Goal: Task Accomplishment & Management: Complete application form

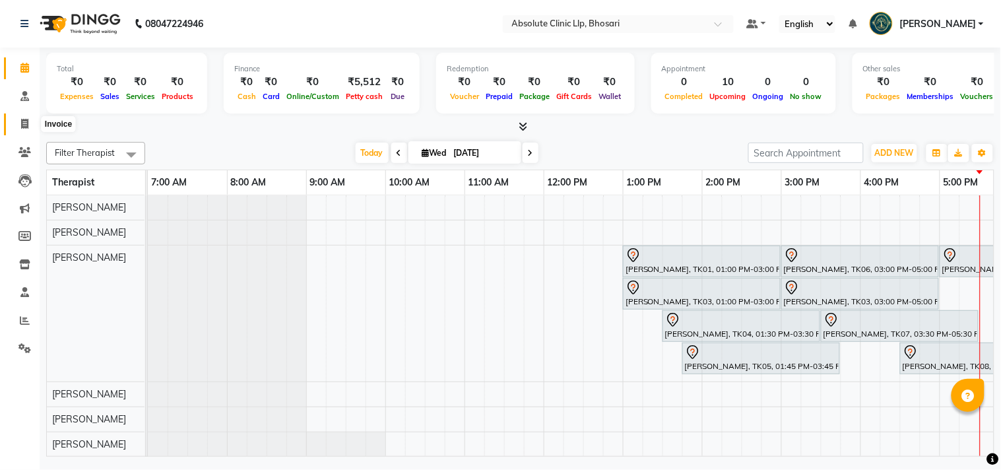
click at [22, 123] on icon at bounding box center [24, 124] width 7 height 10
select select "4706"
select select "service"
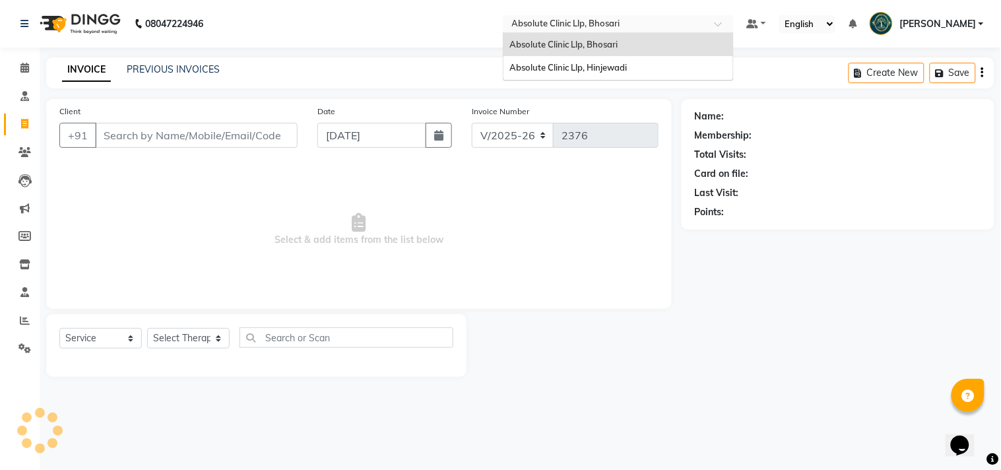
drag, startPoint x: 660, startPoint y: 30, endPoint x: 648, endPoint y: 38, distance: 14.3
click at [658, 30] on input "text" at bounding box center [604, 24] width 191 height 13
click at [622, 69] on span "Absolute Clinic Llp, Hinjewadi" at bounding box center [568, 67] width 117 height 11
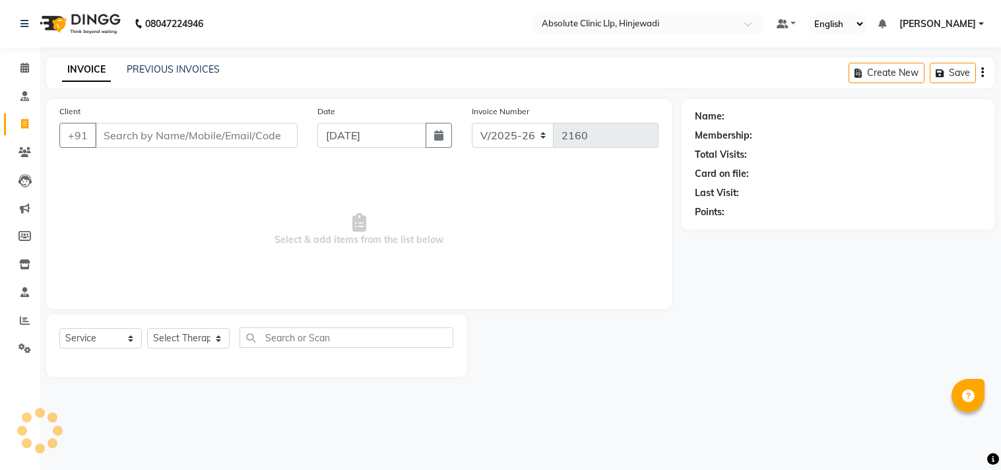
select select "5113"
select select "service"
click at [173, 70] on link "PREVIOUS INVOICES" at bounding box center [173, 69] width 93 height 12
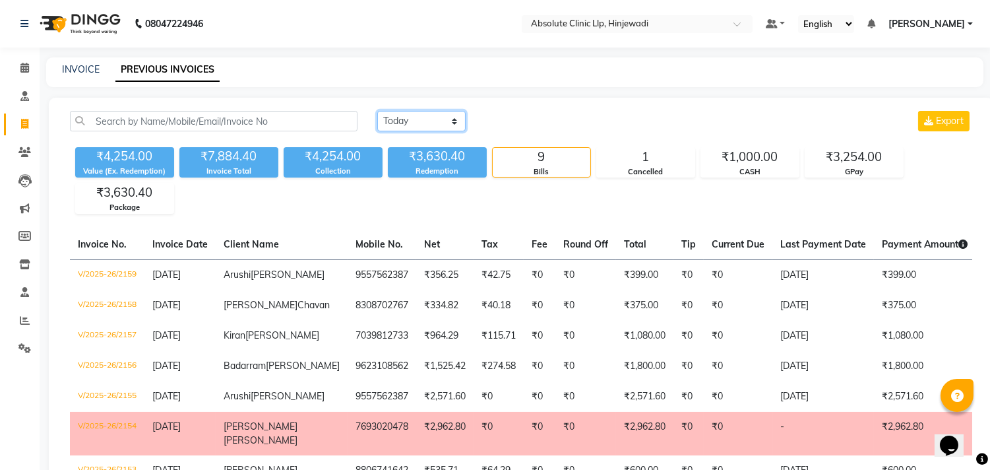
click at [445, 126] on select "[DATE] [DATE] Custom Range" at bounding box center [421, 121] width 88 height 20
click at [377, 111] on select "[DATE] [DATE] Custom Range" at bounding box center [421, 121] width 88 height 20
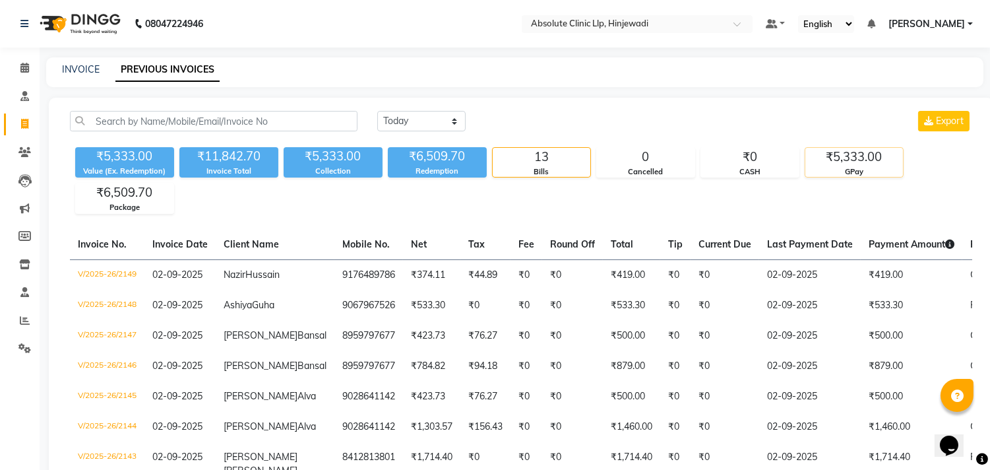
click at [852, 150] on div "₹5,333.00" at bounding box center [855, 157] width 98 height 18
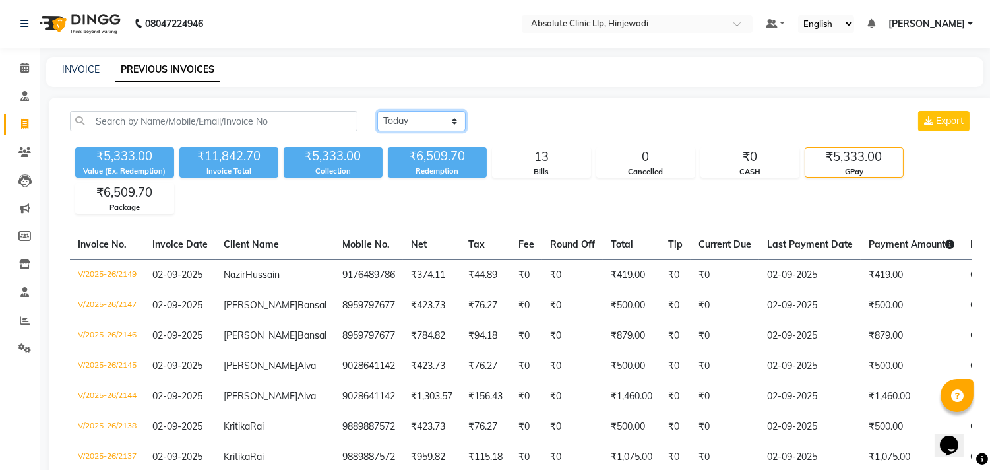
click at [430, 119] on select "[DATE] [DATE] Custom Range" at bounding box center [421, 121] width 88 height 20
select select "range"
click at [377, 111] on select "[DATE] [DATE] Custom Range" at bounding box center [421, 121] width 88 height 20
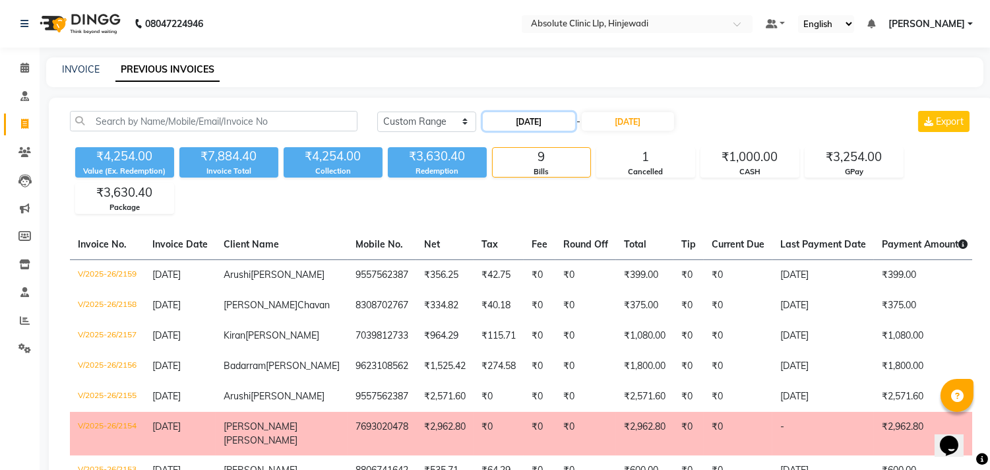
click at [565, 121] on input "[DATE]" at bounding box center [529, 121] width 92 height 18
select select "9"
select select "2025"
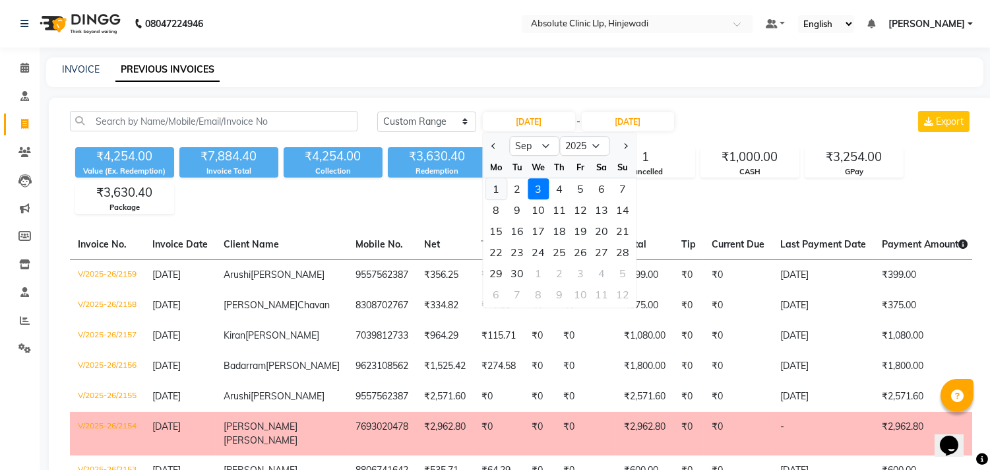
click at [493, 186] on div "1" at bounding box center [496, 188] width 21 height 21
type input "01-09-2025"
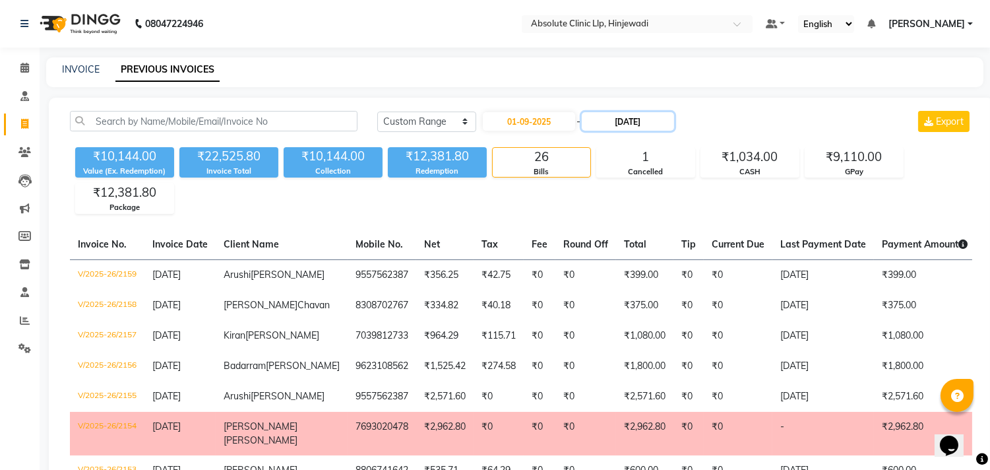
click at [666, 119] on input "[DATE]" at bounding box center [628, 121] width 92 height 18
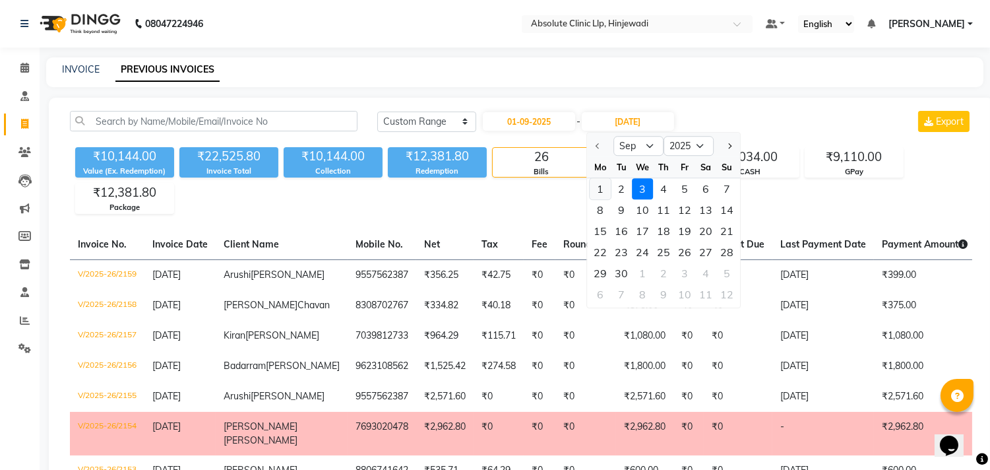
click at [603, 183] on div "1" at bounding box center [600, 188] width 21 height 21
type input "01-09-2025"
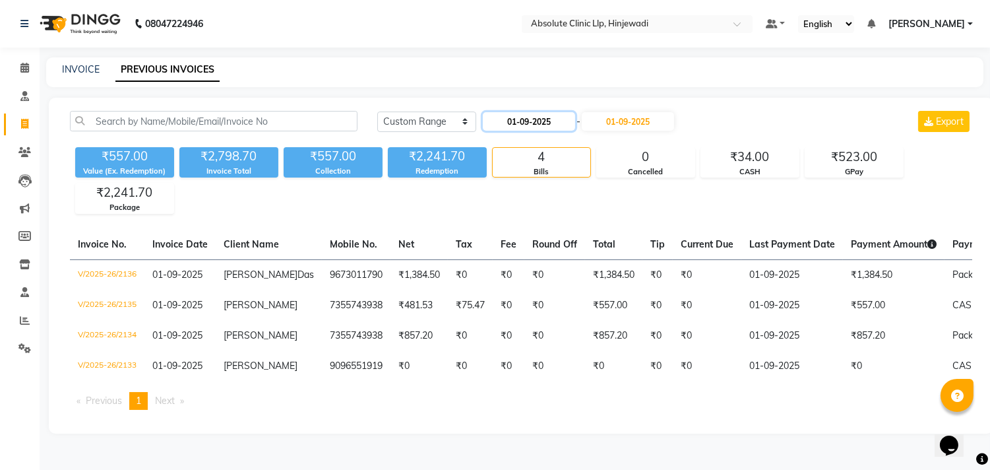
click at [572, 126] on input "01-09-2025" at bounding box center [529, 121] width 92 height 18
select select "9"
select select "2025"
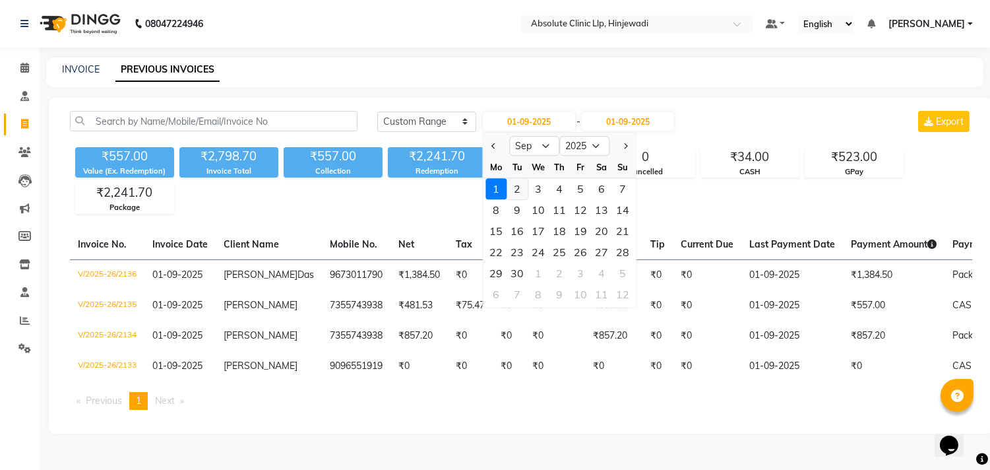
click at [517, 186] on div "2" at bounding box center [517, 188] width 21 height 21
type input "02-09-2025"
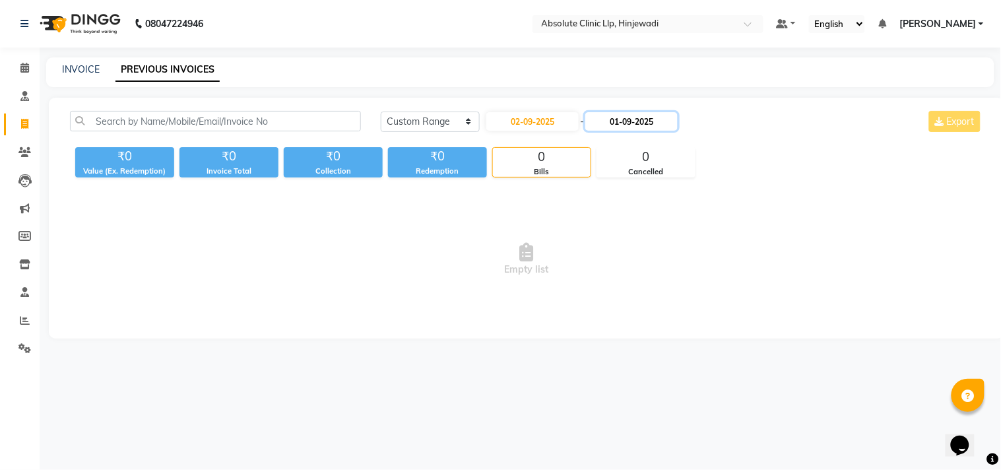
click at [655, 121] on input "01-09-2025" at bounding box center [631, 121] width 92 height 18
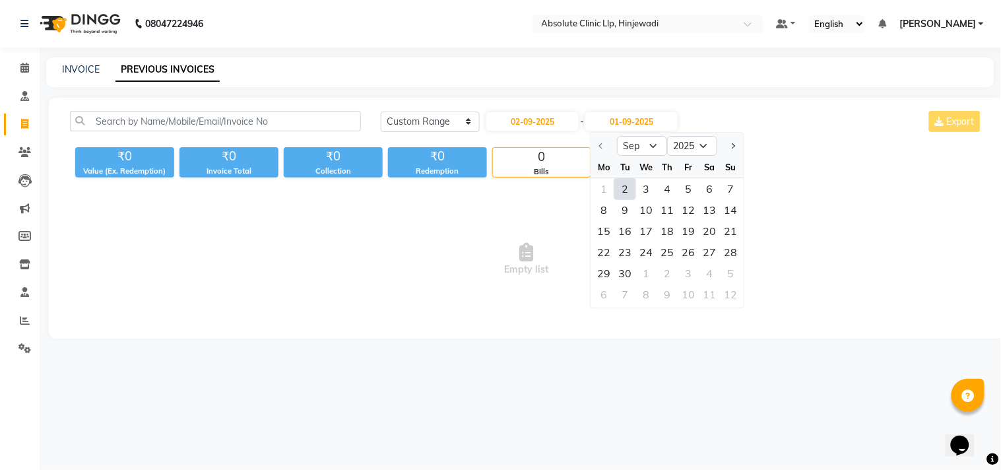
click at [633, 187] on div "2" at bounding box center [625, 188] width 21 height 21
type input "02-09-2025"
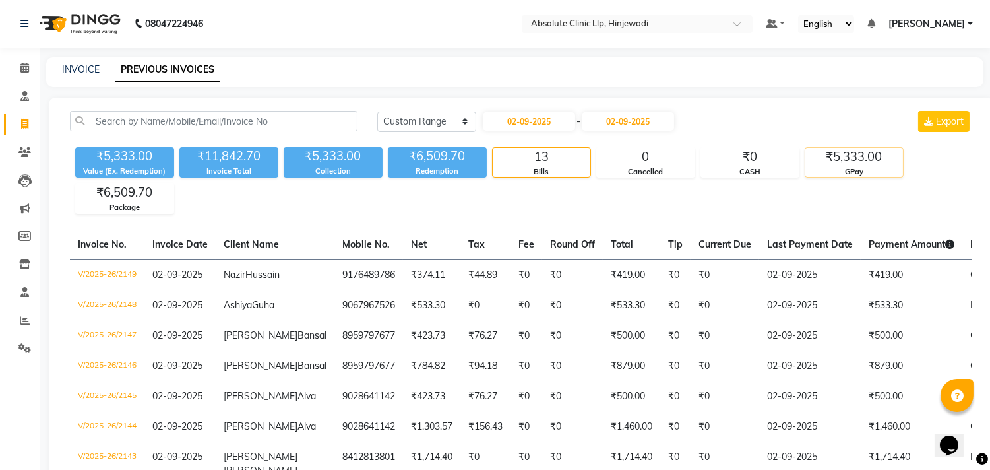
click at [839, 154] on div "₹5,333.00" at bounding box center [855, 157] width 98 height 18
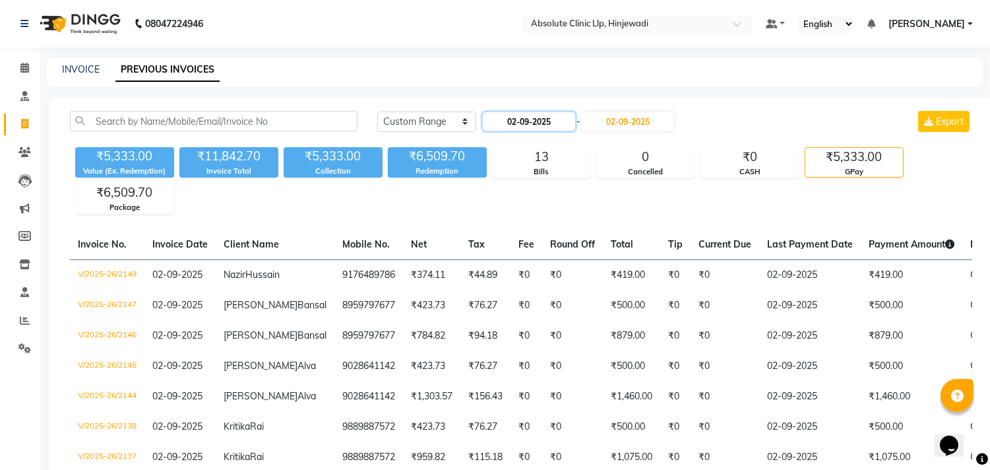
click at [552, 117] on input "02-09-2025" at bounding box center [529, 121] width 92 height 18
select select "9"
select select "2025"
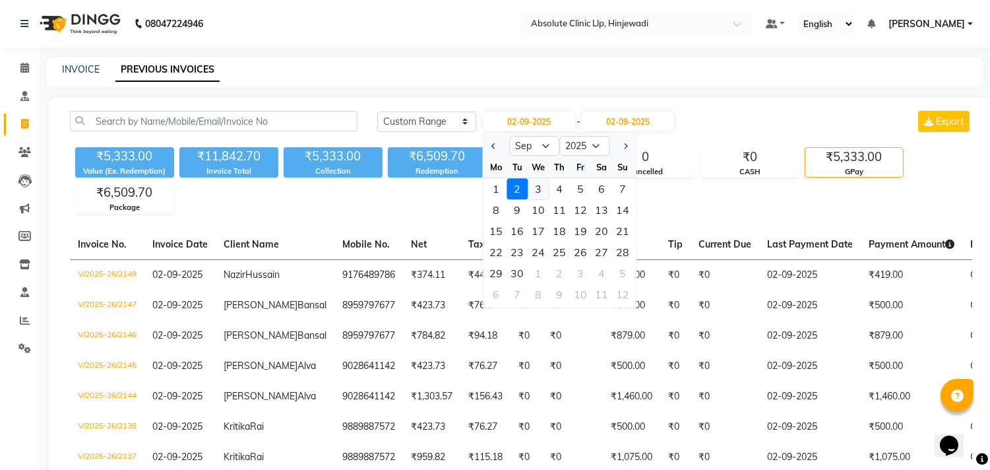
click at [538, 189] on div "3" at bounding box center [538, 188] width 21 height 21
type input "[DATE]"
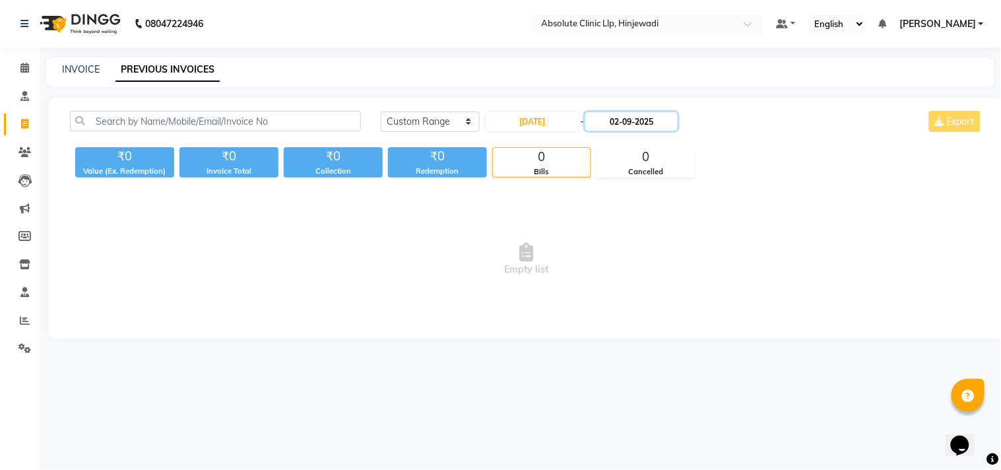
click at [666, 119] on input "02-09-2025" at bounding box center [631, 121] width 92 height 18
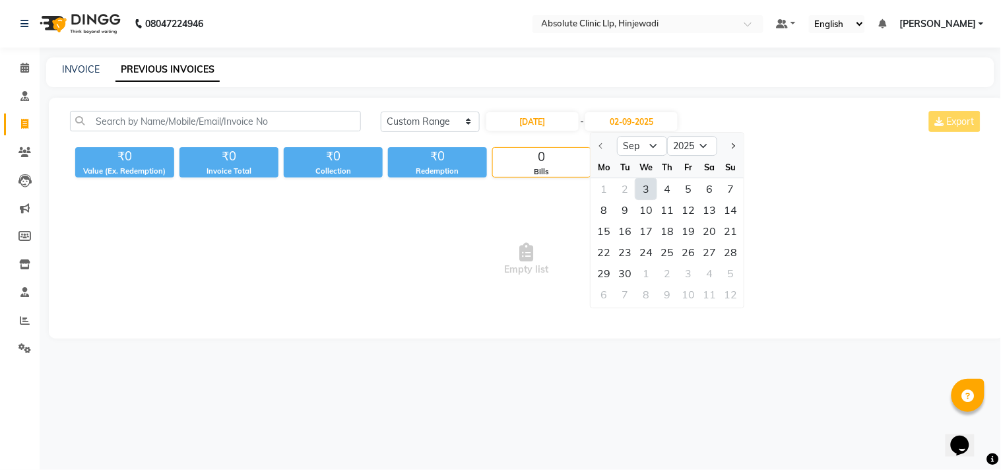
click at [651, 192] on div "3" at bounding box center [646, 188] width 21 height 21
type input "[DATE]"
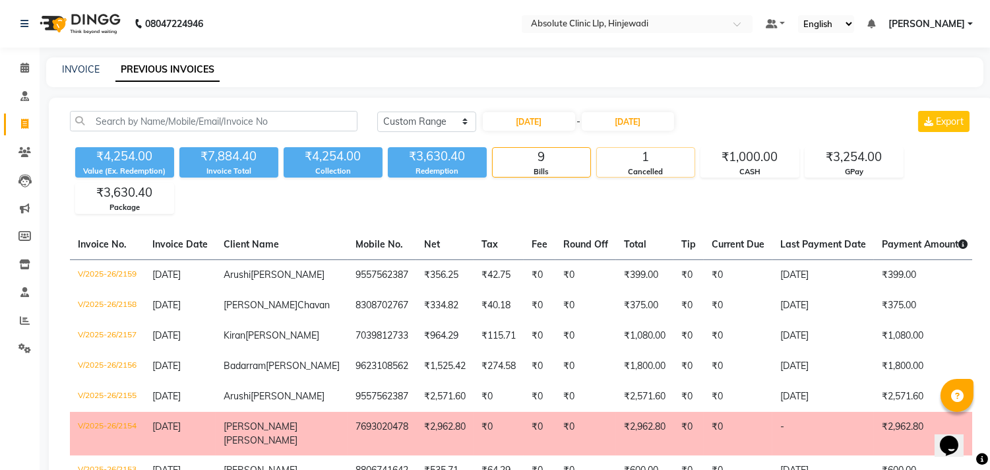
click at [621, 166] on div "Cancelled" at bounding box center [646, 171] width 98 height 11
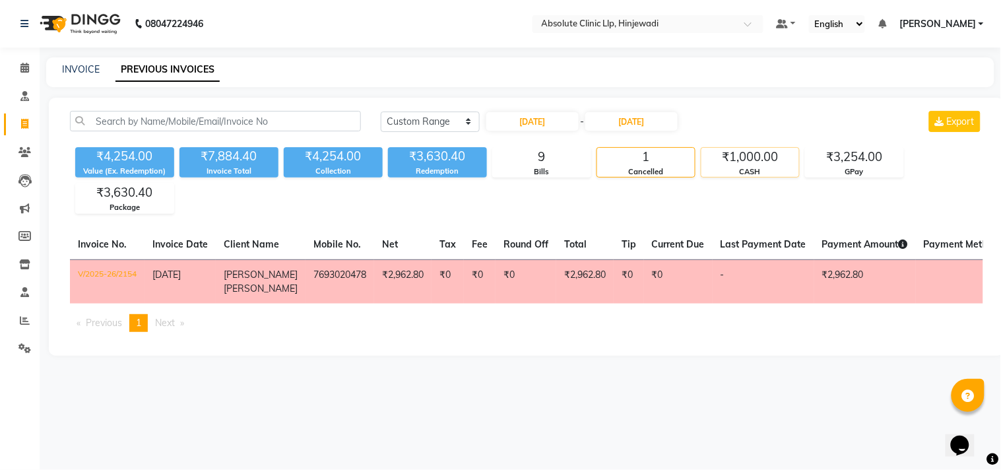
click at [742, 156] on div "₹1,000.00" at bounding box center [750, 157] width 98 height 18
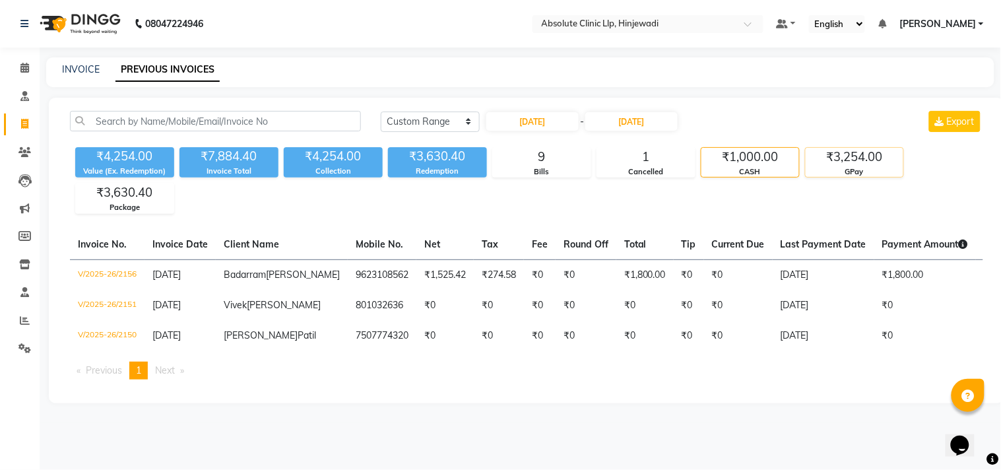
click at [832, 167] on div "GPay" at bounding box center [855, 171] width 98 height 11
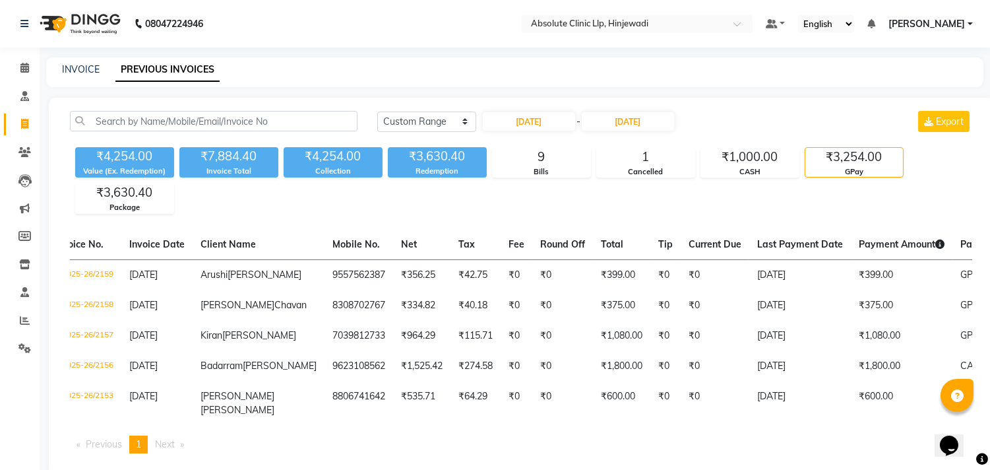
click at [92, 15] on img at bounding box center [79, 23] width 90 height 37
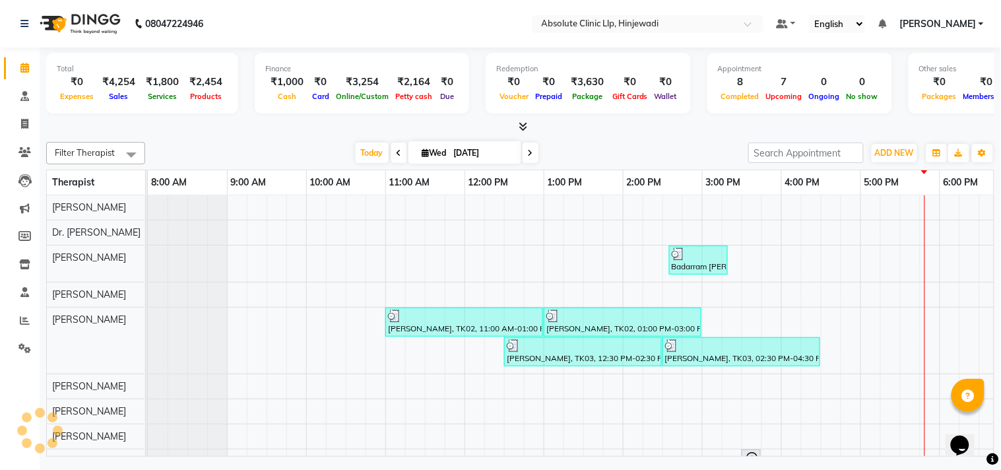
scroll to position [0, 183]
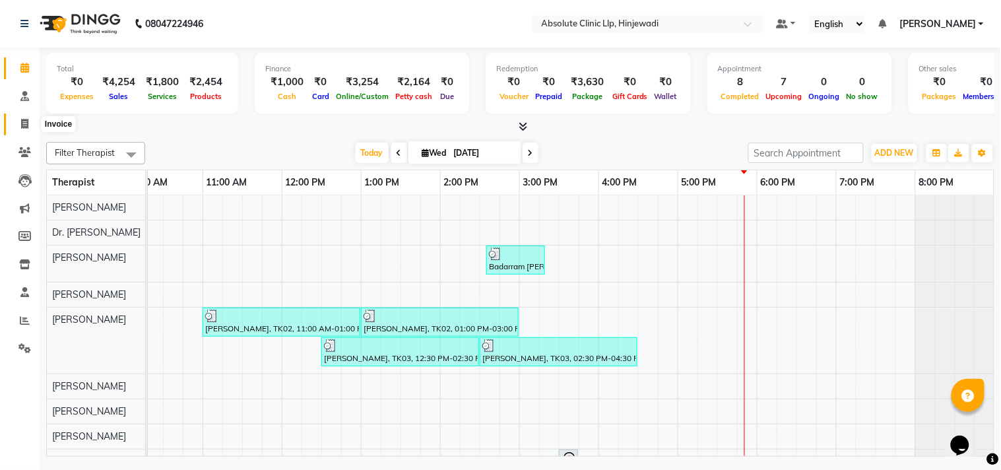
click at [21, 123] on icon at bounding box center [24, 124] width 7 height 10
select select "5113"
select select "service"
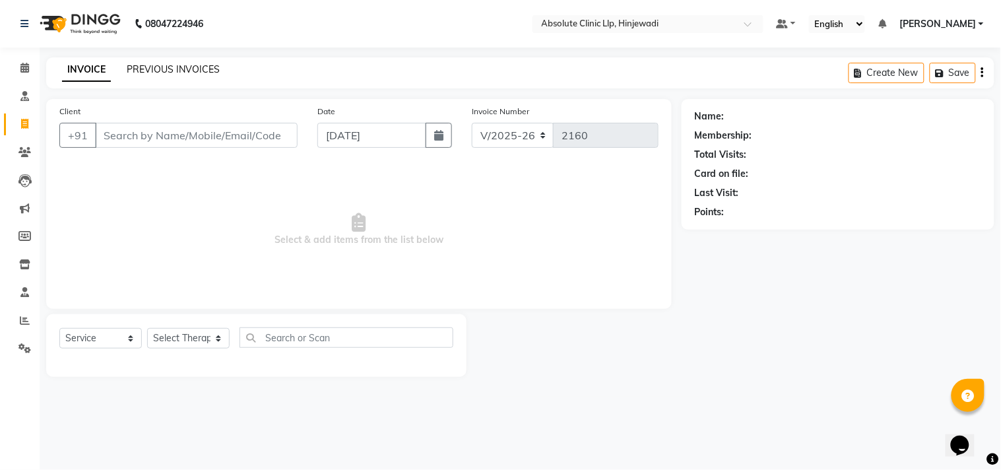
click at [148, 71] on link "PREVIOUS INVOICES" at bounding box center [173, 69] width 93 height 12
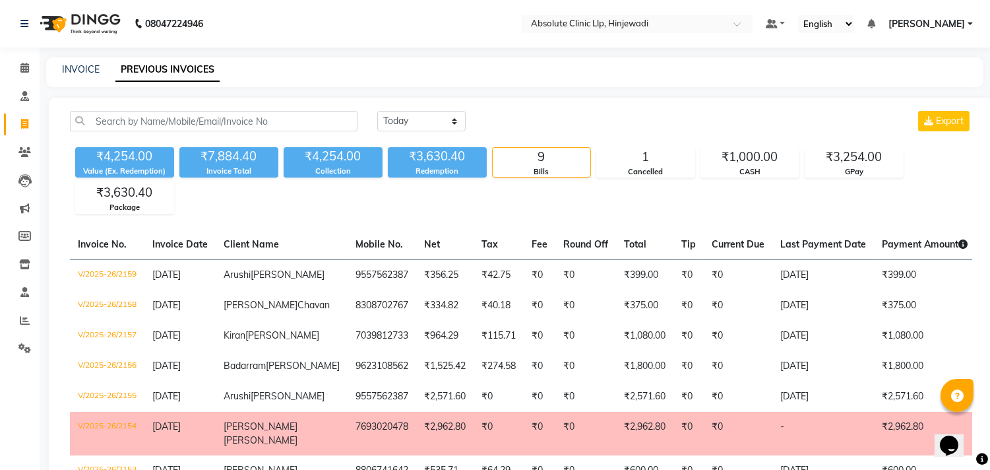
click at [96, 20] on img at bounding box center [79, 23] width 90 height 37
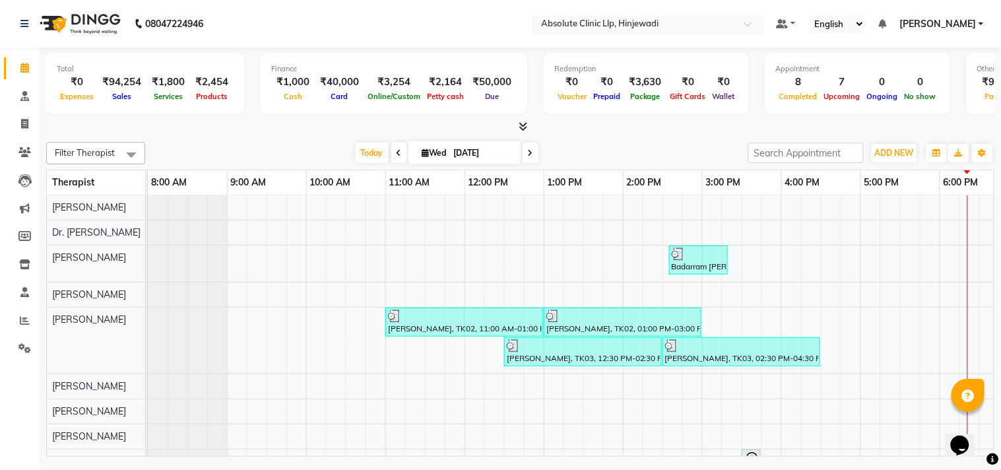
click at [610, 21] on input "text" at bounding box center [634, 24] width 191 height 13
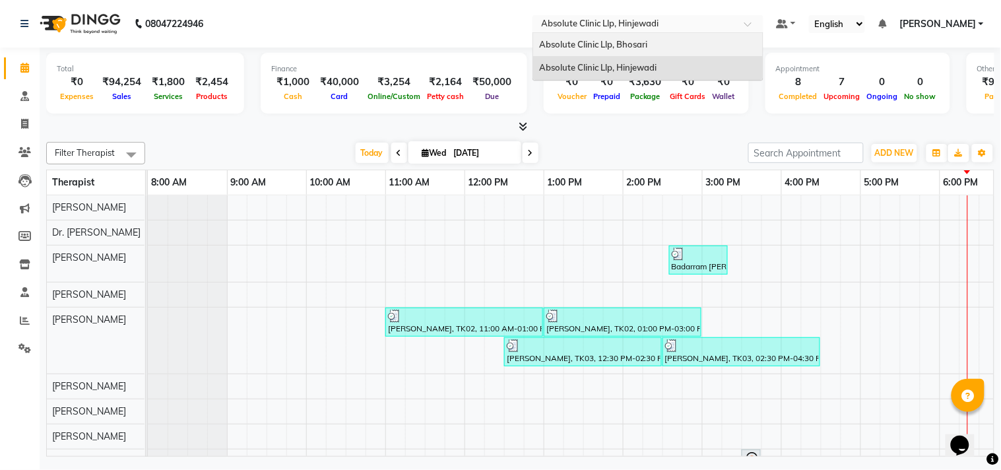
click at [610, 41] on span "Absolute Clinic Llp, Bhosari" at bounding box center [594, 44] width 108 height 11
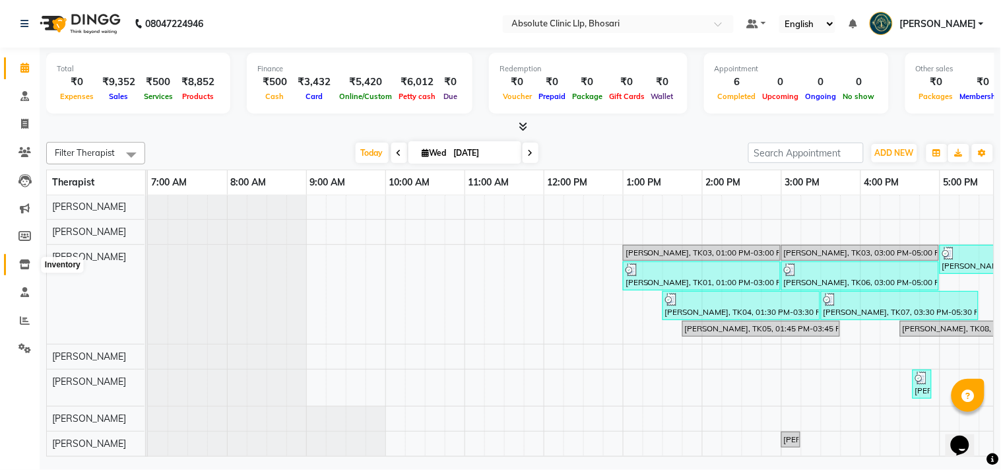
drag, startPoint x: 25, startPoint y: 264, endPoint x: 34, endPoint y: 260, distance: 9.4
click at [25, 264] on icon at bounding box center [24, 264] width 11 height 10
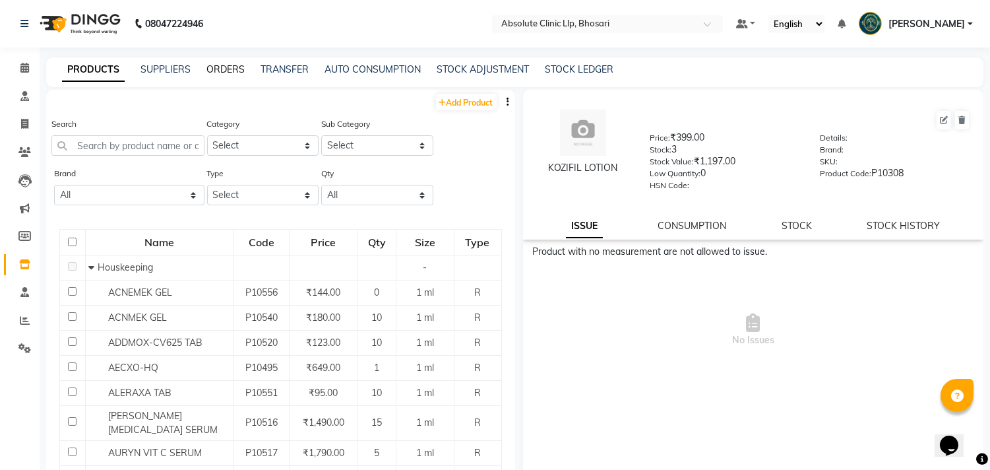
click at [238, 69] on link "ORDERS" at bounding box center [226, 69] width 38 height 12
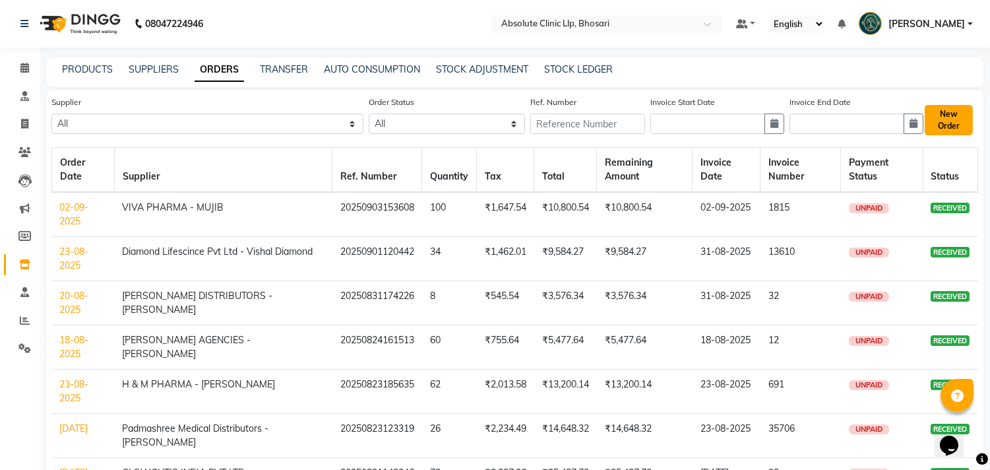
click at [954, 119] on button "New Order" at bounding box center [949, 120] width 48 height 30
select select "true"
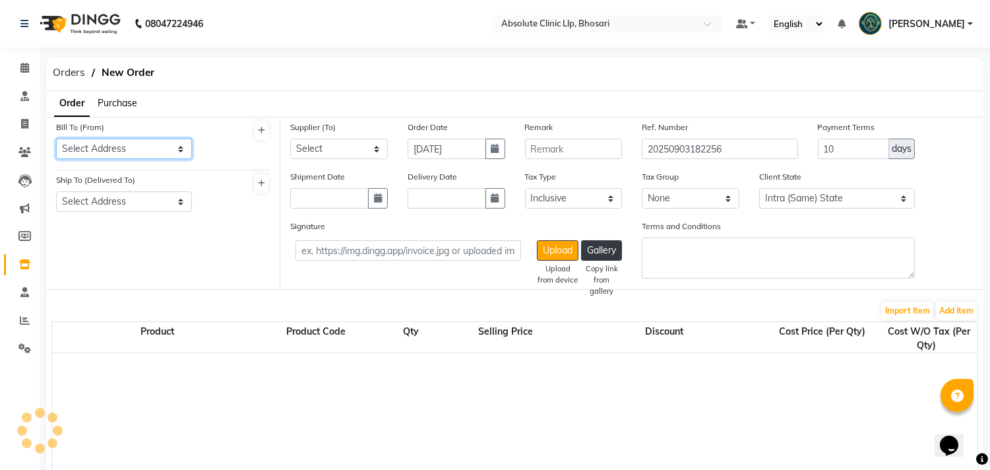
select select "1820"
click at [135, 149] on select "Select Address ABSOLUTE CLINIC LLP, SHOP NO. 11, 3RD FLR PHUGE PRIMA, DIGHI ROA…" at bounding box center [124, 149] width 136 height 20
select select "512"
click at [56, 139] on select "Select Address ABSOLUTE CLINIC LLP, SHOP NO. 11, 3RD FLR PHUGE PRIMA, DIGHI ROA…" at bounding box center [124, 149] width 136 height 20
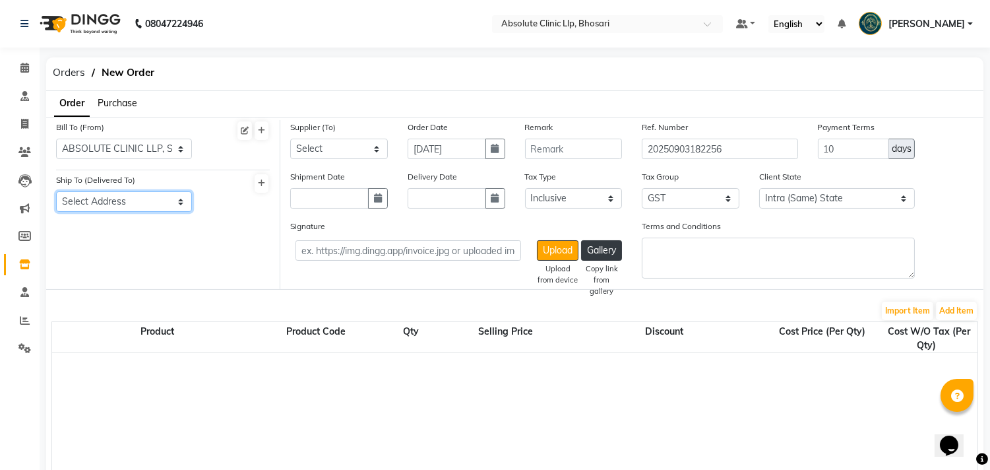
click at [139, 211] on select "Select Address ABSOLUTE CLINIC LLP, SHOP NO. 11, 3RD FLR PHUGE PRIMA, DIGHI ROA…" at bounding box center [124, 201] width 136 height 20
select select "513"
click at [56, 191] on select "Select Address ABSOLUTE CLINIC LLP, SHOP NO. 11, 3RD FLR PHUGE PRIMA, DIGHI ROA…" at bounding box center [124, 201] width 136 height 20
click at [358, 150] on select "Select SAHYADRI PHARMA - SAHYADRI PHARMA Saijeevan Medico - Umesh Vishwkarma Ta…" at bounding box center [339, 149] width 98 height 20
select select "1236"
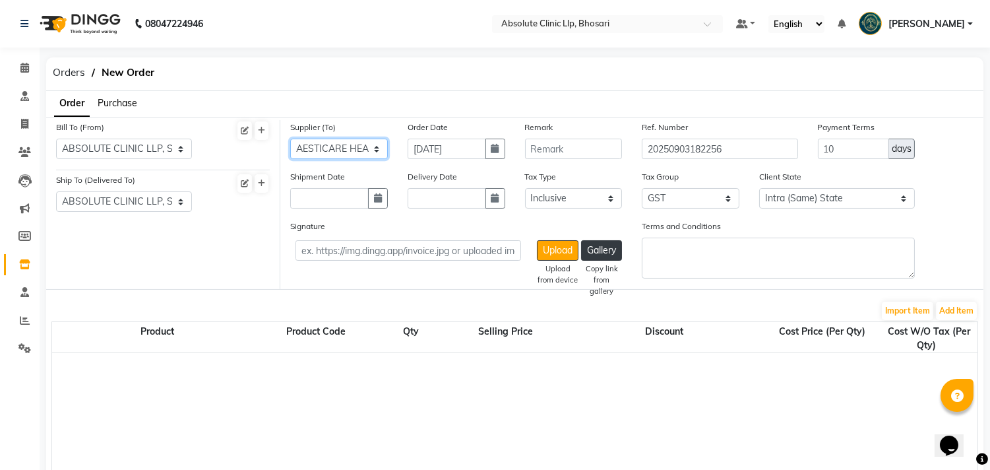
click at [290, 139] on select "Select SAHYADRI PHARMA - SAHYADRI PHARMA Saijeevan Medico - Umesh Vishwkarma Ta…" at bounding box center [339, 149] width 98 height 20
click at [124, 104] on span "Purchase" at bounding box center [118, 103] width 40 height 12
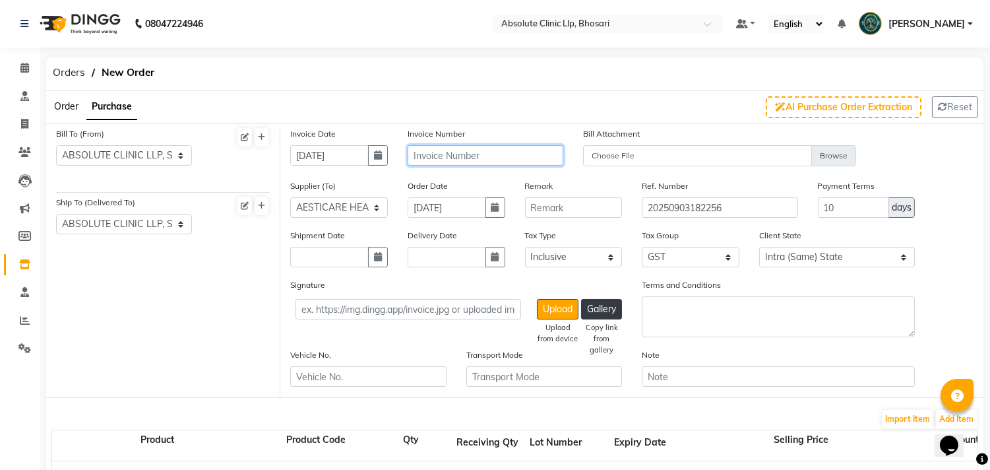
click at [436, 147] on input "text" at bounding box center [486, 155] width 156 height 20
type input "1744"
drag, startPoint x: 839, startPoint y: 209, endPoint x: 806, endPoint y: 213, distance: 33.2
click at [806, 213] on div "Supplier (To) Select SAHYADRI PHARMA - SAHYADRI PHARMA Saijeevan Medico - Umesh…" at bounding box center [631, 203] width 703 height 49
type input "30"
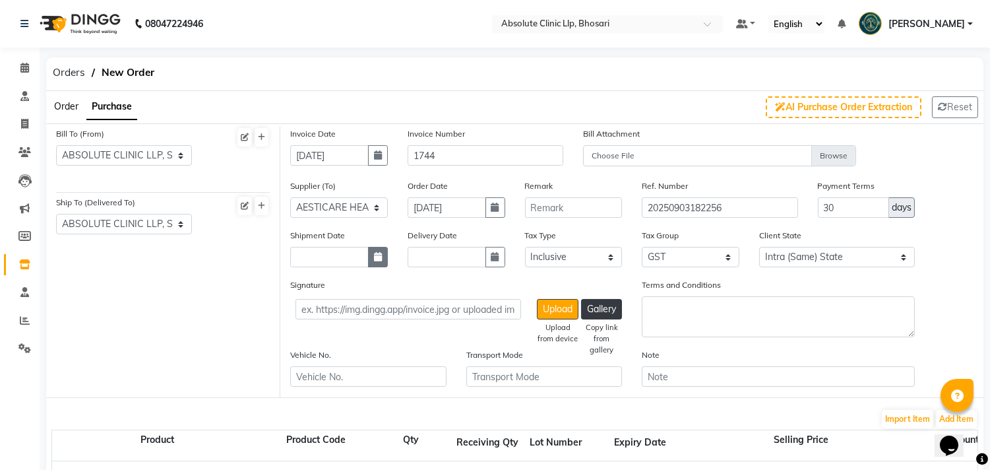
click at [377, 252] on icon "button" at bounding box center [378, 256] width 8 height 9
select select "9"
select select "2025"
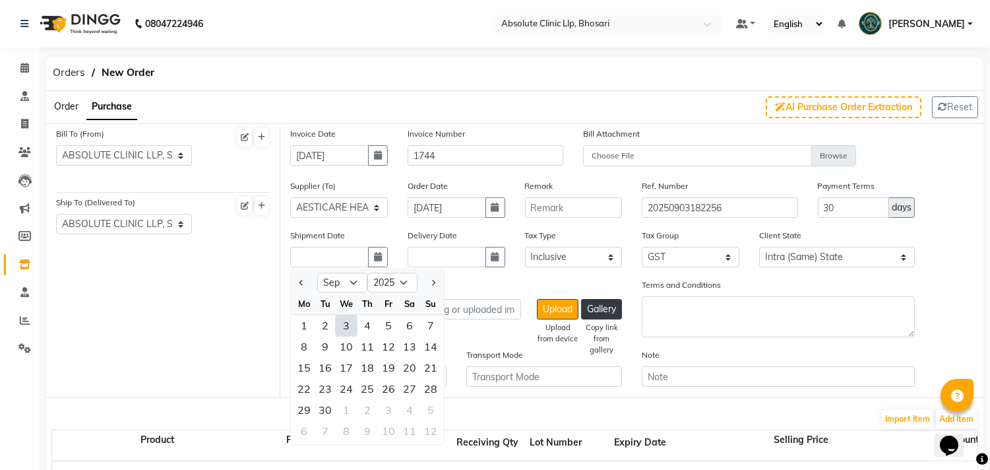
click at [348, 326] on div "3" at bounding box center [346, 325] width 21 height 21
type input "[DATE]"
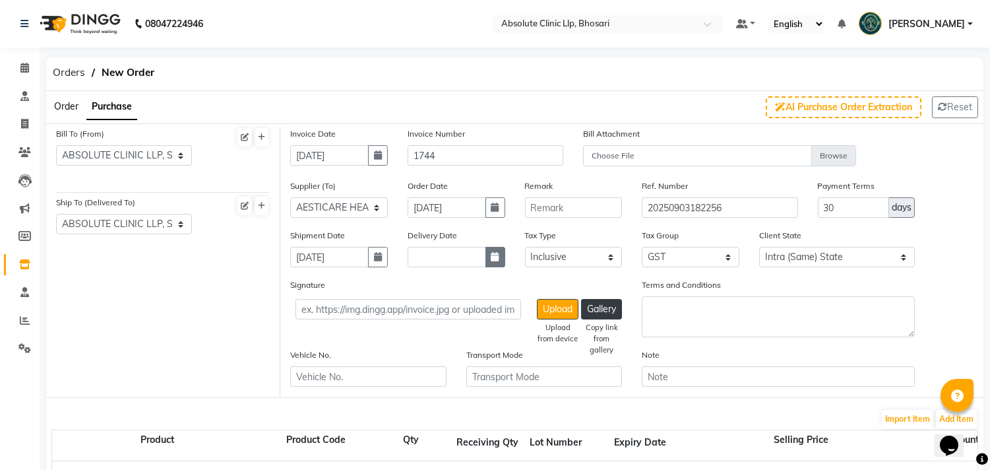
click at [492, 265] on button "button" at bounding box center [496, 257] width 20 height 20
select select "9"
select select "2025"
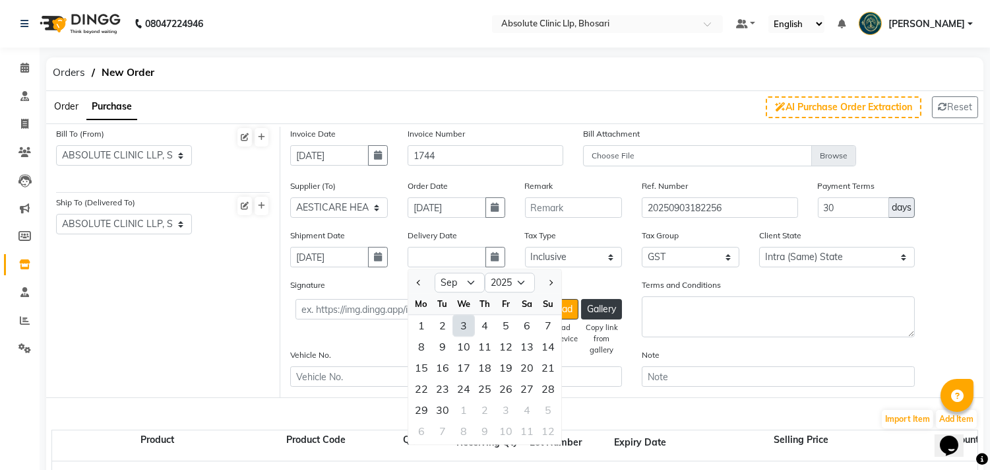
click at [462, 329] on div "3" at bounding box center [463, 325] width 21 height 21
type input "[DATE]"
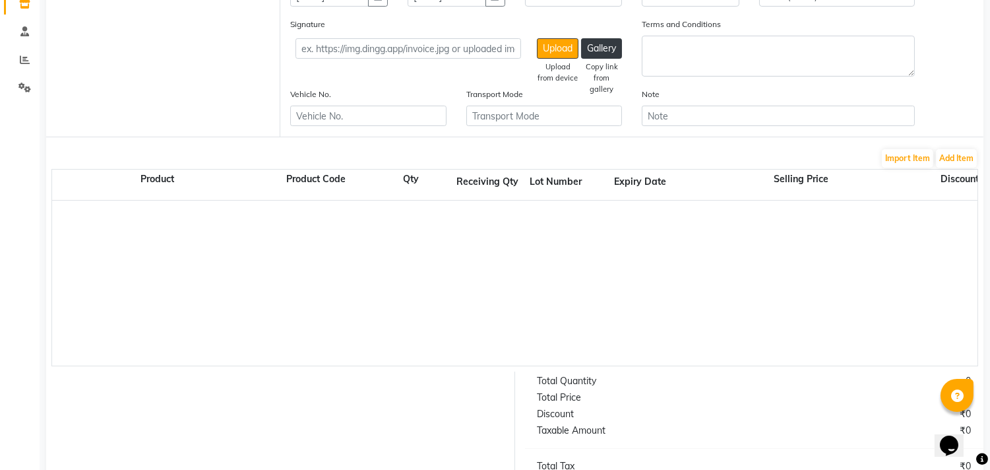
scroll to position [262, 0]
click at [955, 154] on button "Add Item" at bounding box center [956, 157] width 41 height 18
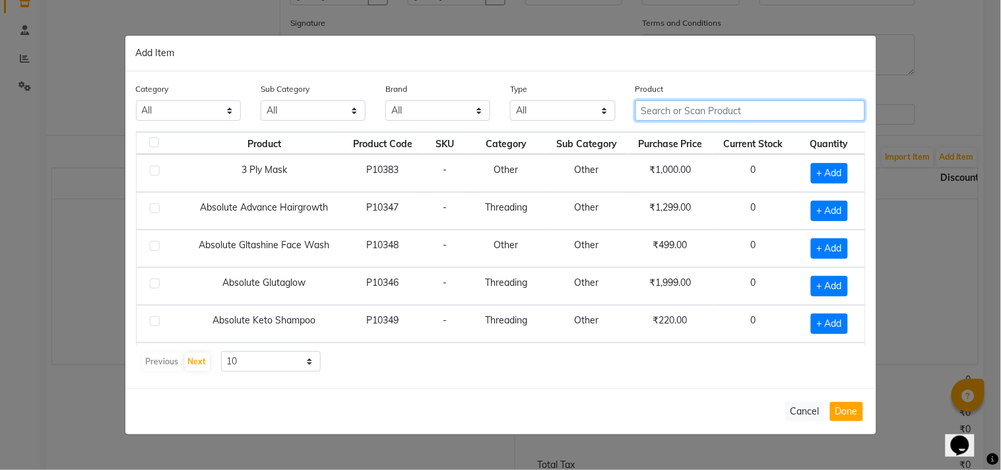
click at [663, 112] on input "text" at bounding box center [750, 110] width 230 height 20
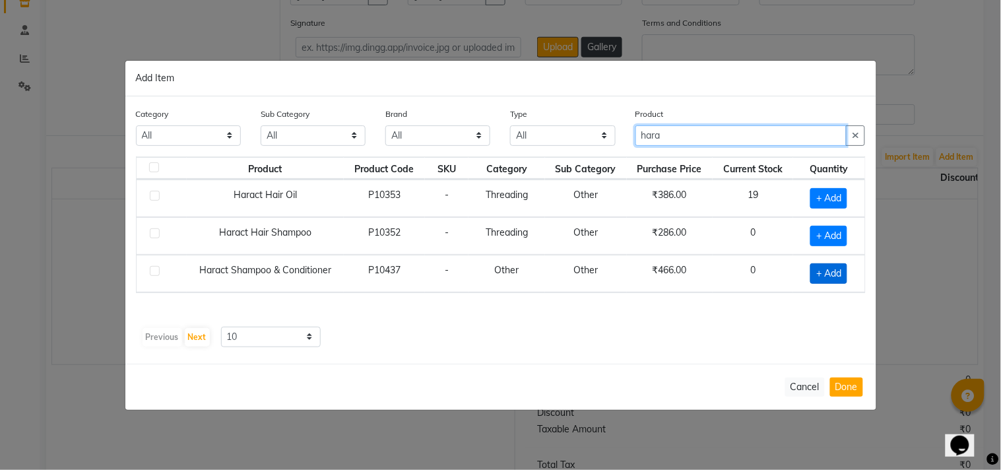
type input "hara"
click at [832, 278] on span "+ Add" at bounding box center [828, 273] width 37 height 20
checkbox input "true"
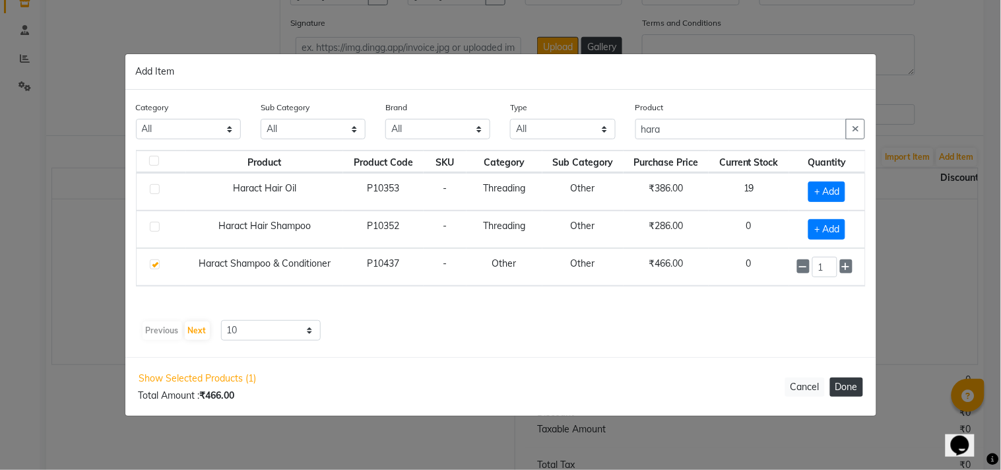
click at [849, 394] on button "Done" at bounding box center [846, 386] width 33 height 19
select select "1820"
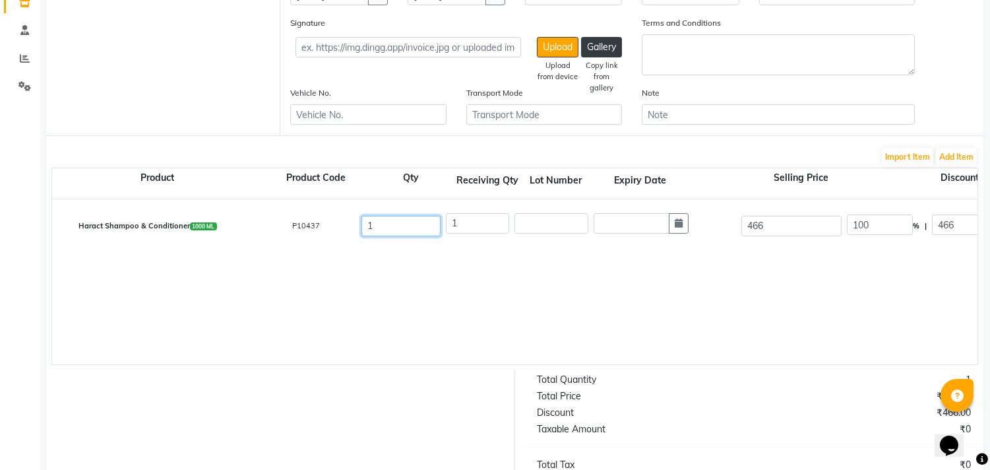
drag, startPoint x: 385, startPoint y: 226, endPoint x: 361, endPoint y: 230, distance: 24.7
click at [362, 230] on input "1" at bounding box center [401, 226] width 79 height 20
type input "30"
click at [449, 236] on div "1" at bounding box center [591, 226] width 296 height 32
type input "30"
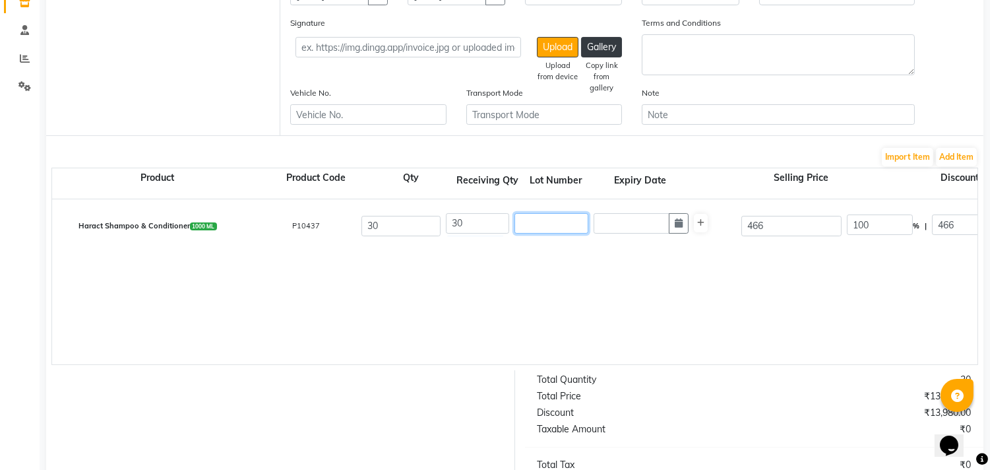
click at [558, 226] on input "text" at bounding box center [552, 223] width 74 height 20
type input "S168"
click at [680, 222] on icon "button" at bounding box center [679, 222] width 8 height 9
select select "9"
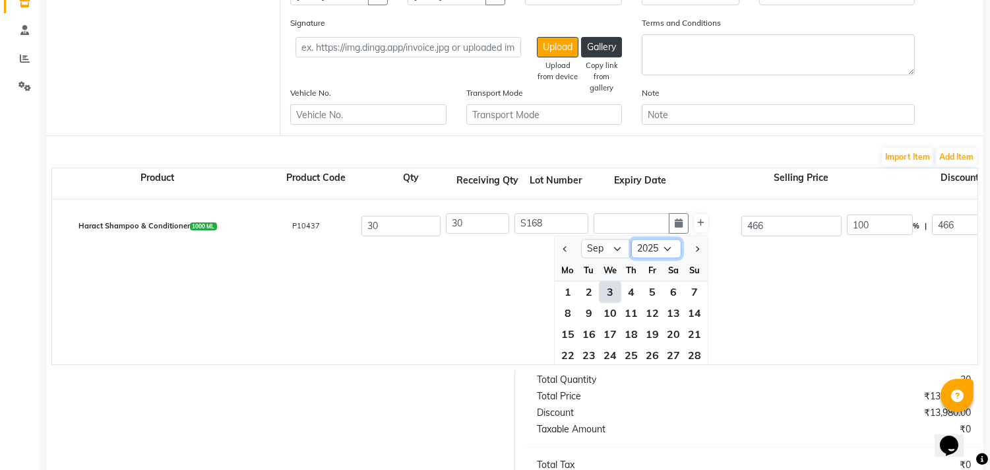
click at [653, 247] on select "2015 2016 2017 2018 2019 2020 2021 2022 2023 2024 2025 2026 2027 2028 2029 2030…" at bounding box center [656, 249] width 50 height 20
select select "2028"
click at [631, 239] on select "2015 2016 2017 2018 2019 2020 2021 2022 2023 2024 2025 2026 2027 2028 2029 2030…" at bounding box center [656, 249] width 50 height 20
click at [612, 255] on select "Jan Feb Mar Apr May Jun Jul Aug Sep Oct Nov Dec" at bounding box center [606, 249] width 50 height 20
select select "7"
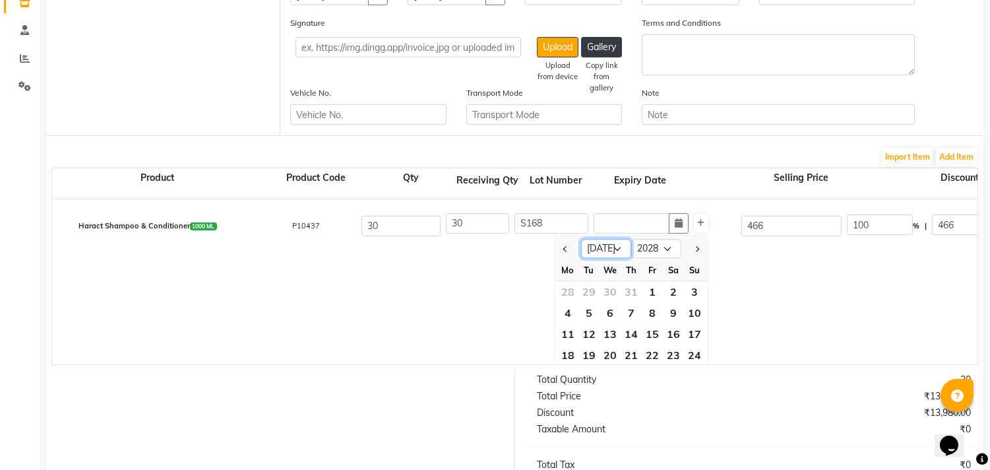
click at [581, 239] on select "Jan Feb Mar Apr May Jun Jul Aug Sep Oct Nov Dec" at bounding box center [606, 249] width 50 height 20
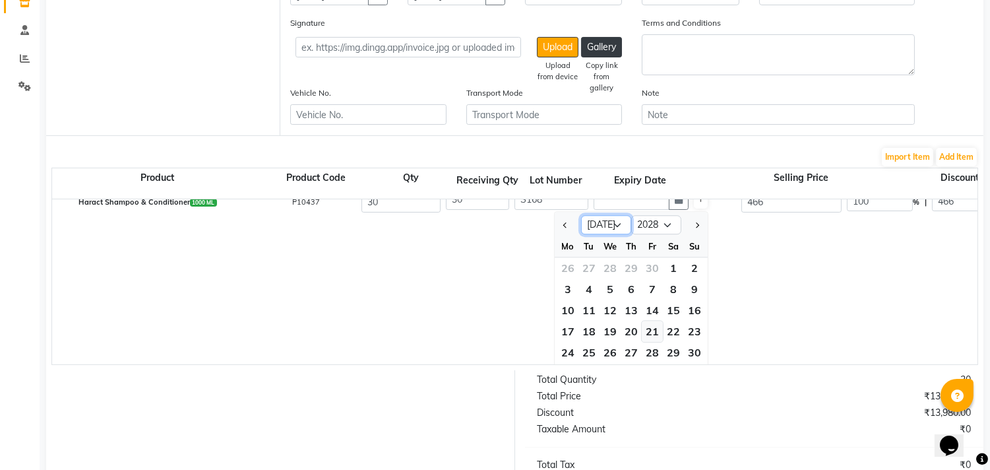
scroll to position [47, 0]
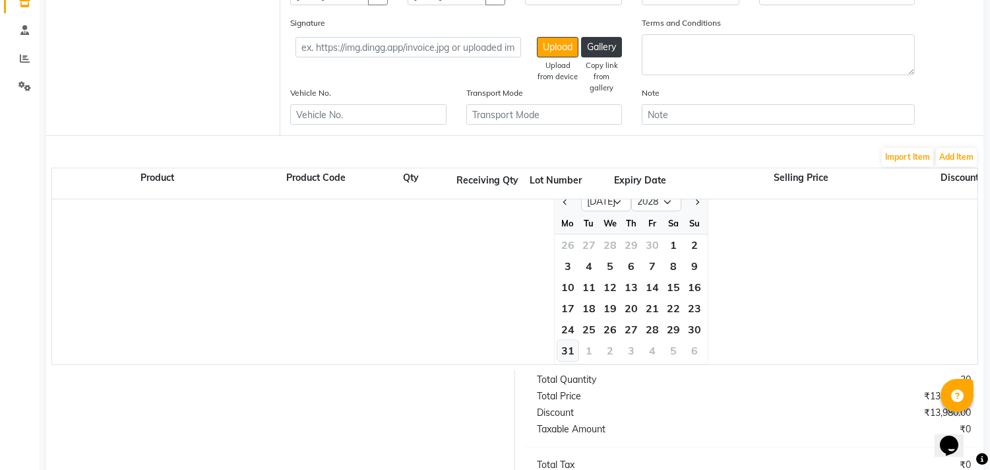
click at [571, 346] on div "31" at bounding box center [568, 350] width 21 height 21
type input "31-07-2028"
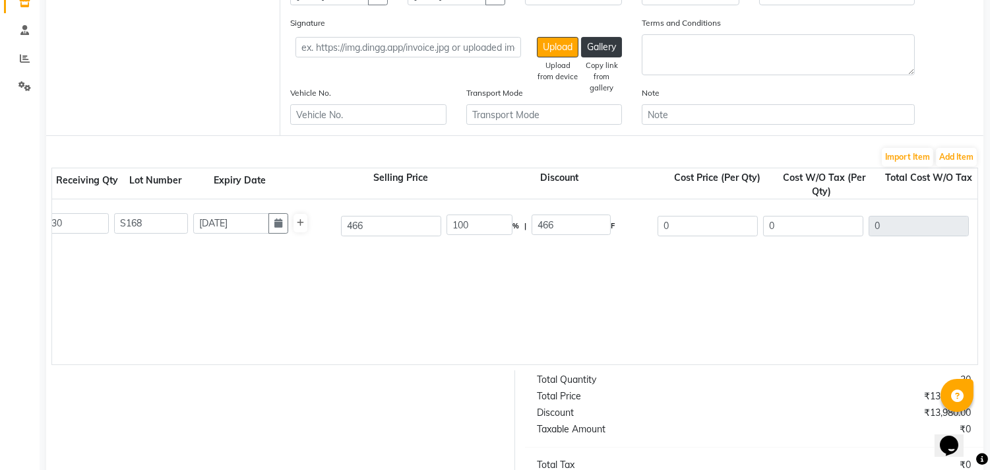
scroll to position [0, 404]
drag, startPoint x: 660, startPoint y: 225, endPoint x: 618, endPoint y: 225, distance: 42.2
click at [627, 225] on div "Haract Shampoo & Conditioner 1000 ML P10437 30 30 S168 31-07-2028 466 100 % | 4…" at bounding box center [573, 225] width 1871 height 53
type input "158"
click at [680, 261] on div "Haract Shampoo & Conditioner 1000 ML P10437 30 30 S168 31-07-2028 466 100 % | 4…" at bounding box center [573, 281] width 1851 height 165
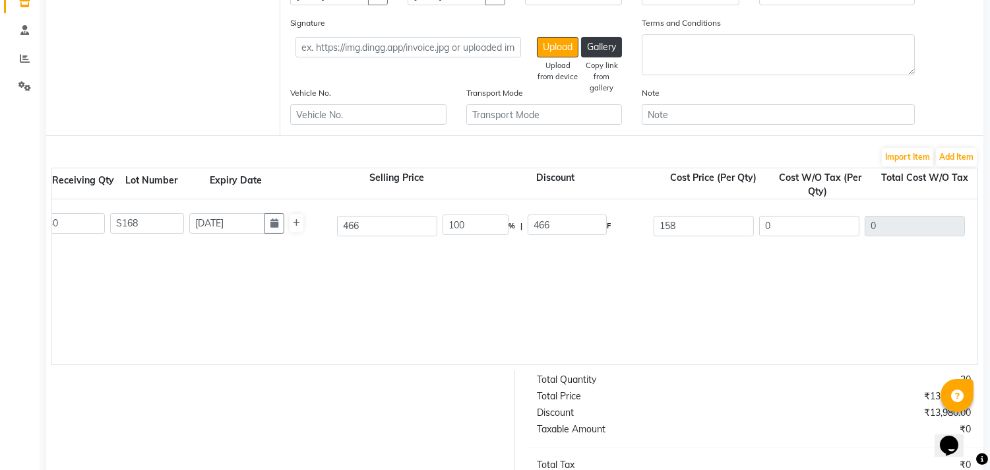
type input "66.09"
type input "308"
type input "133.9"
type input "4017"
type input "723.06"
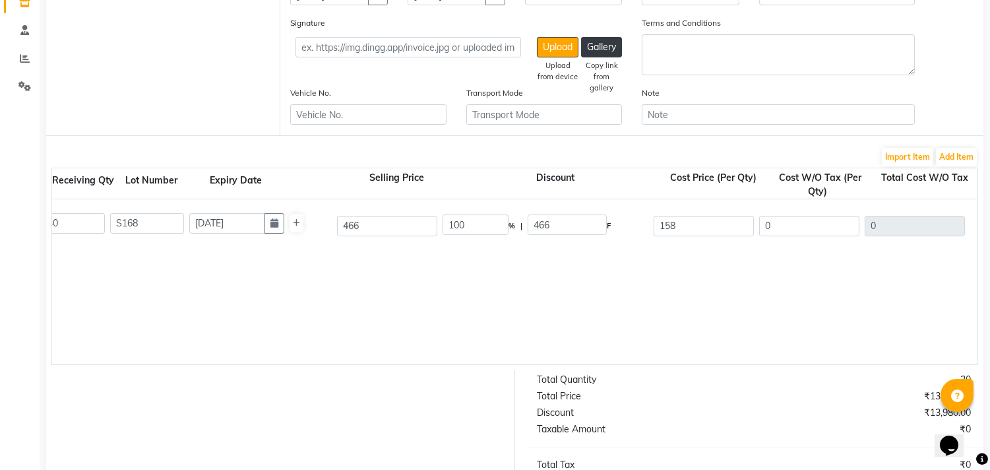
type input "4740.06"
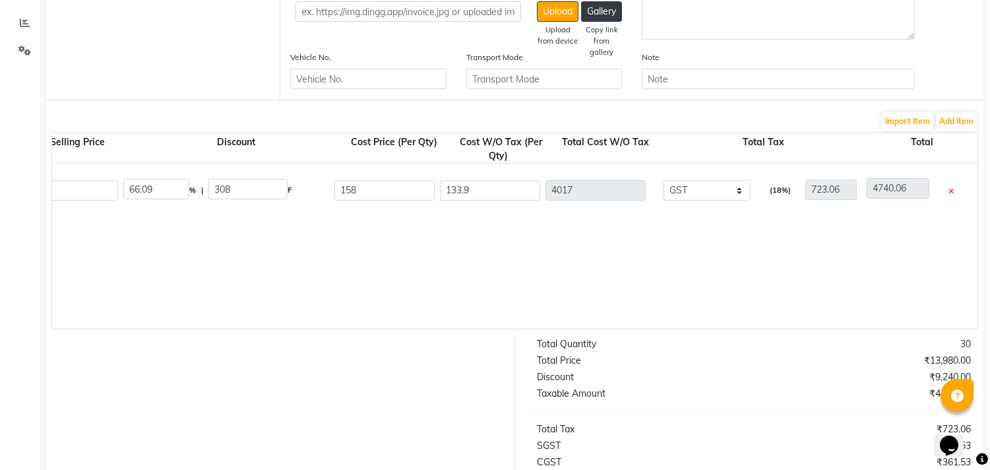
scroll to position [299, 0]
click at [740, 249] on div "Haract Shampoo & Conditioner 1000 ML P10437 30 30 S168 31-07-2028 466 66.09 % |…" at bounding box center [253, 244] width 1851 height 165
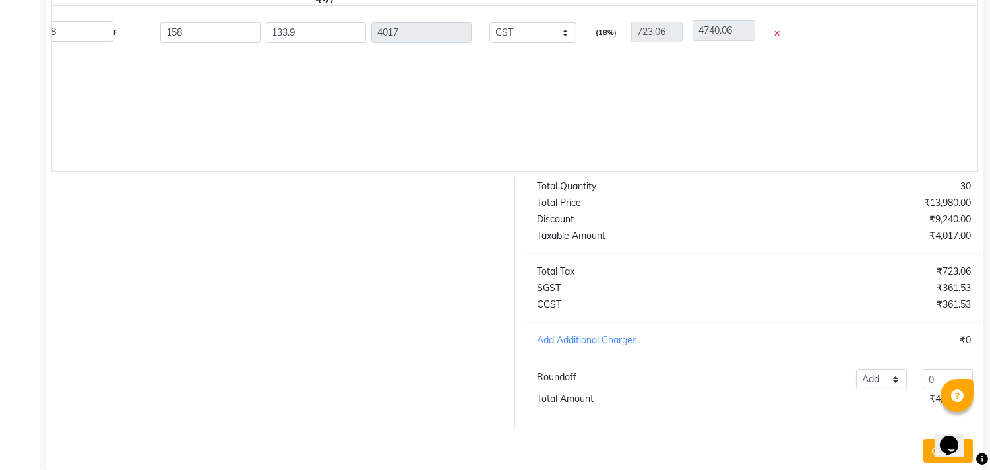
scroll to position [492, 0]
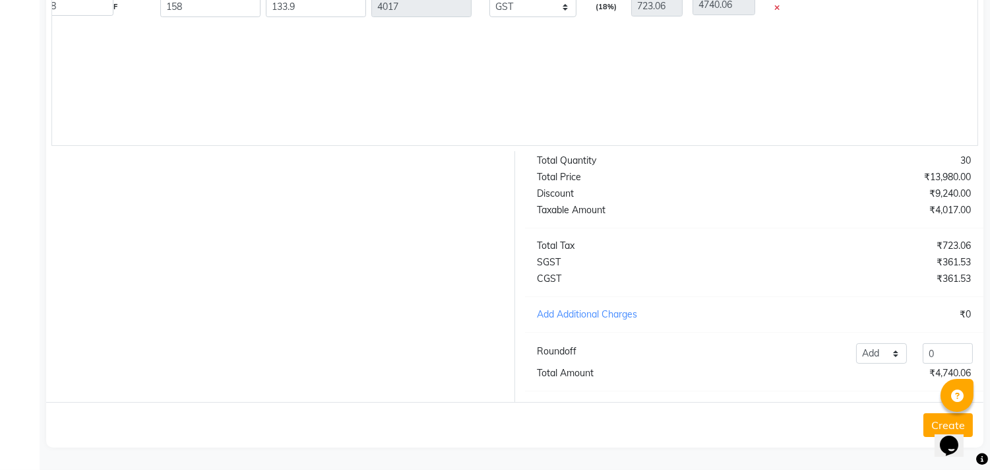
click at [828, 80] on div "Haract Shampoo & Conditioner 1000 ML P10437 30 30 S168 31-07-2028 466 66.09 % |…" at bounding box center [79, 62] width 1851 height 165
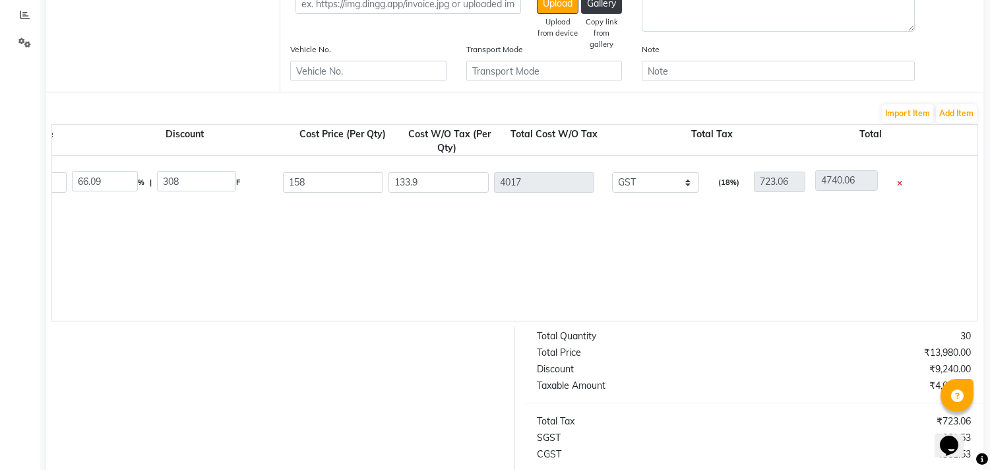
scroll to position [0, 776]
drag, startPoint x: 306, startPoint y: 182, endPoint x: 257, endPoint y: 189, distance: 49.4
click at [259, 189] on div "Haract Shampoo & Conditioner 1000 ML P10437 30 30 S168 31-07-2028 466 66.09 % |…" at bounding box center [201, 182] width 1871 height 53
type input "186.466"
type input "59.98"
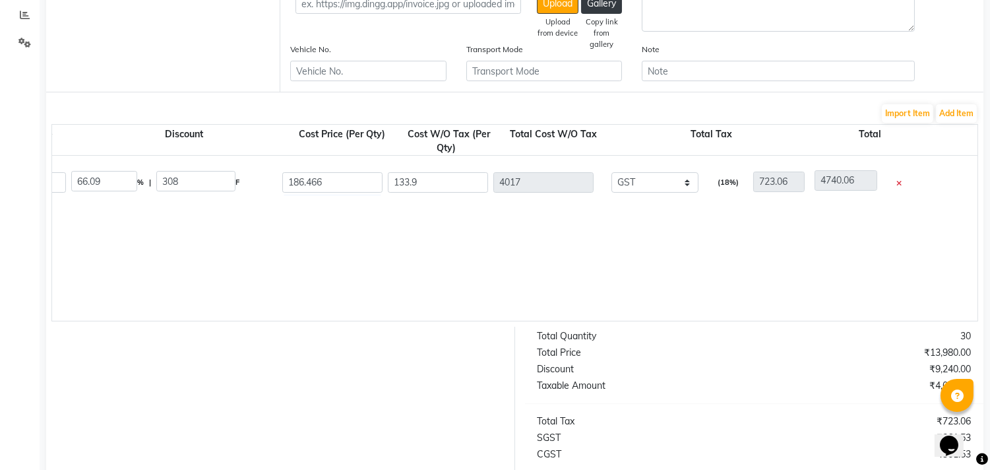
type input "279.53"
type input "158.02"
type input "4740.6"
type input "853.31"
type input "5593.91"
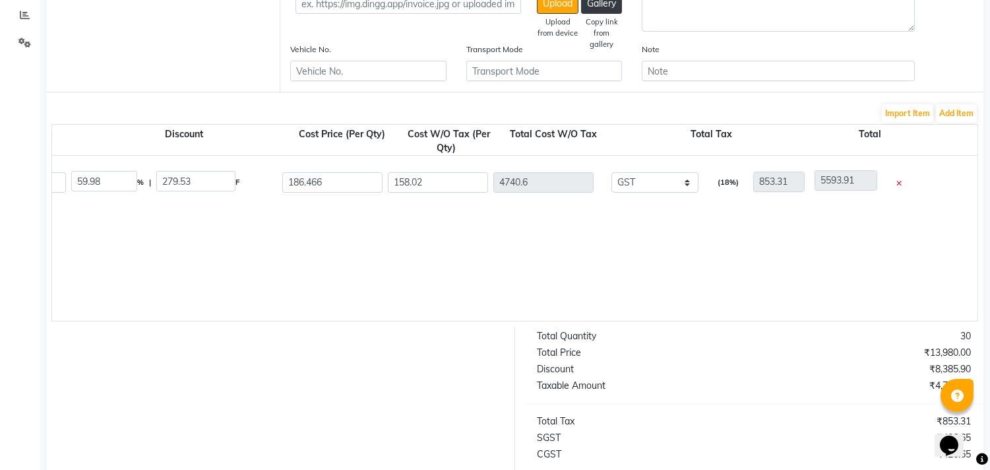
click at [471, 243] on div "Haract Shampoo & Conditioner 1000 ML P10437 30 30 S168 31-07-2028 466 59.98 % |…" at bounding box center [201, 238] width 1851 height 165
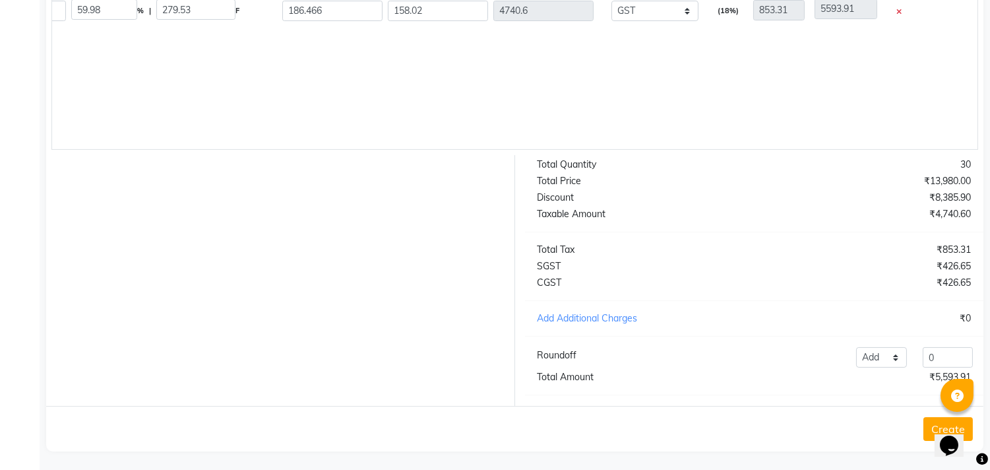
scroll to position [492, 0]
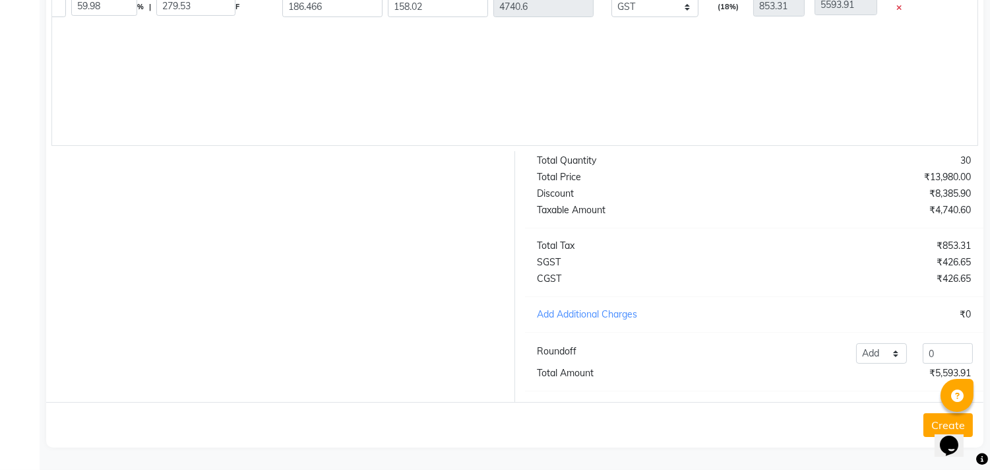
click at [928, 420] on button "Create" at bounding box center [948, 425] width 49 height 24
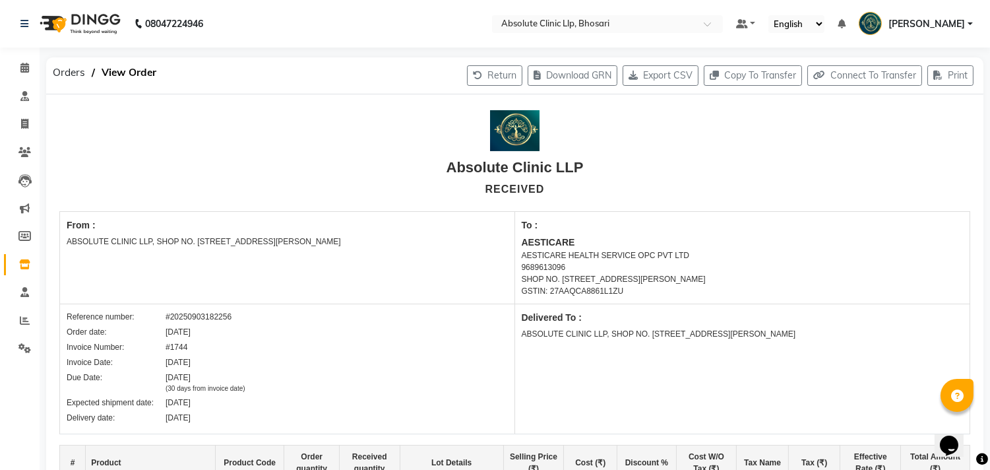
click at [96, 20] on img at bounding box center [79, 23] width 90 height 37
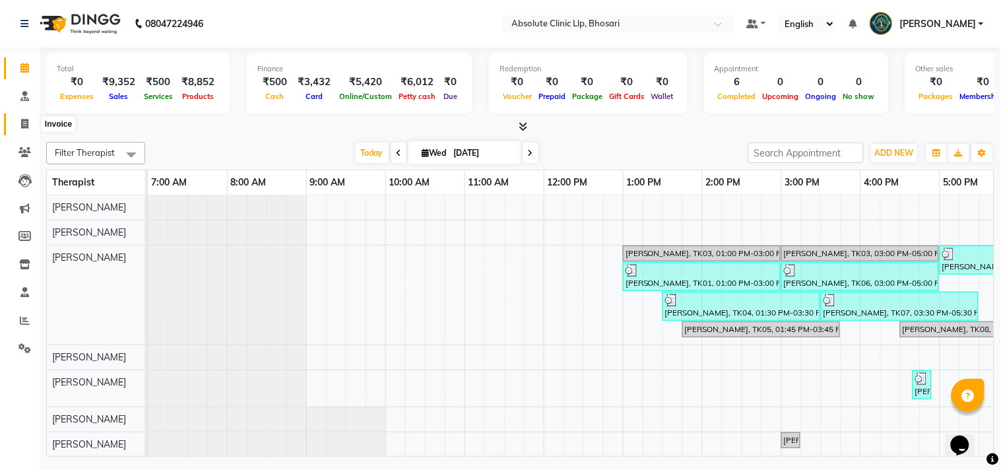
click at [18, 128] on span at bounding box center [24, 124] width 23 height 15
select select "service"
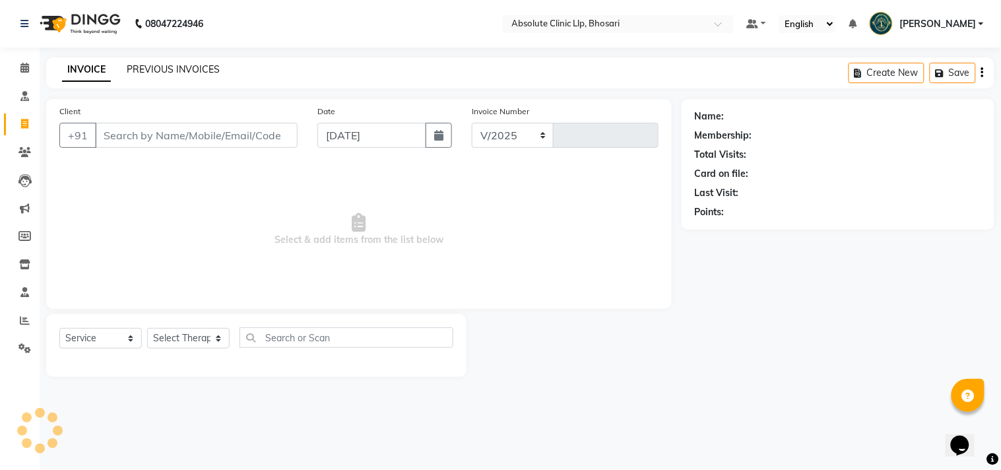
select select "4706"
type input "2384"
click at [160, 71] on link "PREVIOUS INVOICES" at bounding box center [173, 69] width 93 height 12
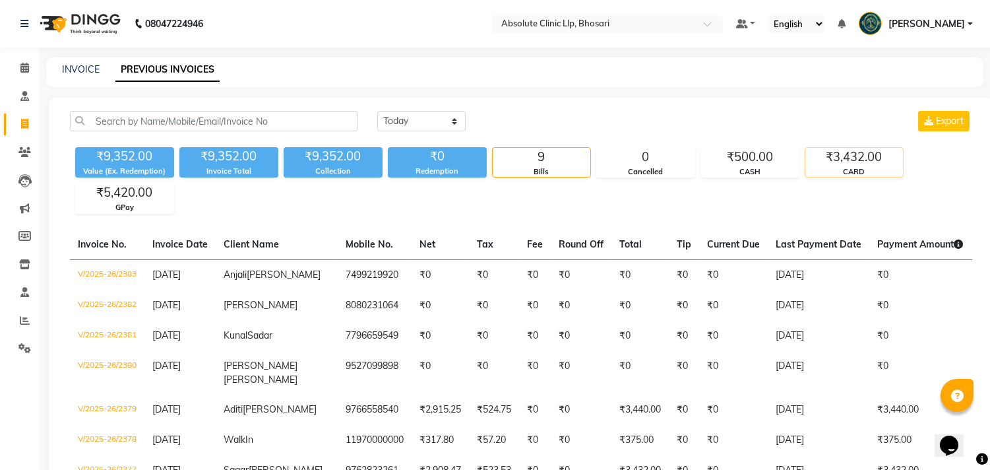
click at [860, 166] on div "CARD" at bounding box center [855, 171] width 98 height 11
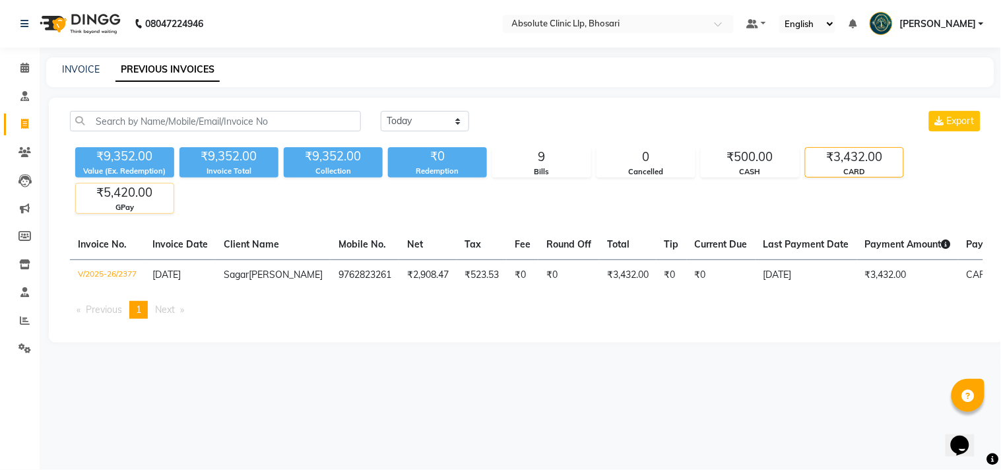
click at [123, 202] on div "GPay" at bounding box center [125, 207] width 98 height 11
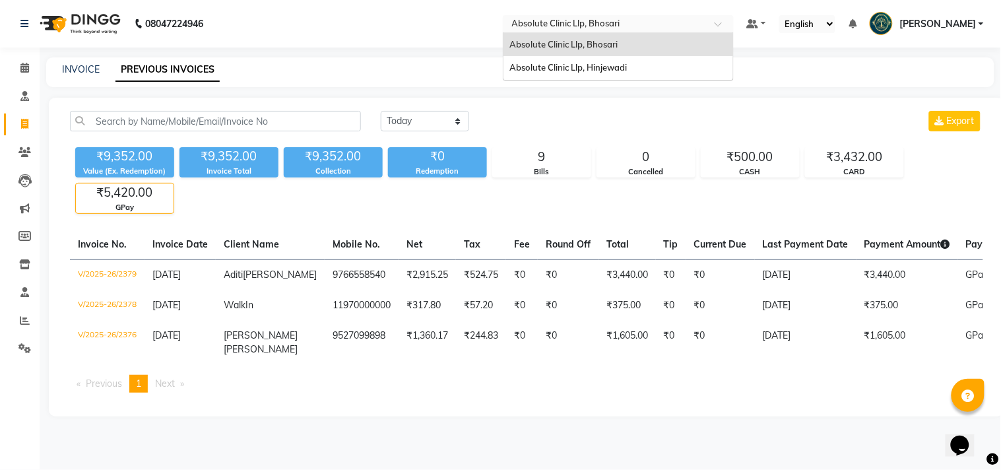
click at [638, 30] on input "text" at bounding box center [604, 24] width 191 height 13
click at [596, 74] on div "Absolute Clinic Llp, Hinjewadi" at bounding box center [618, 68] width 230 height 24
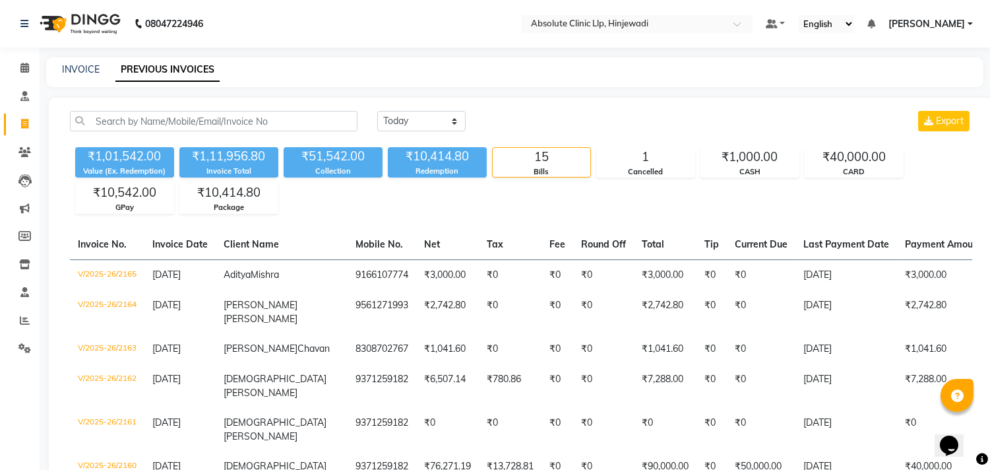
click at [83, 22] on img at bounding box center [79, 23] width 90 height 37
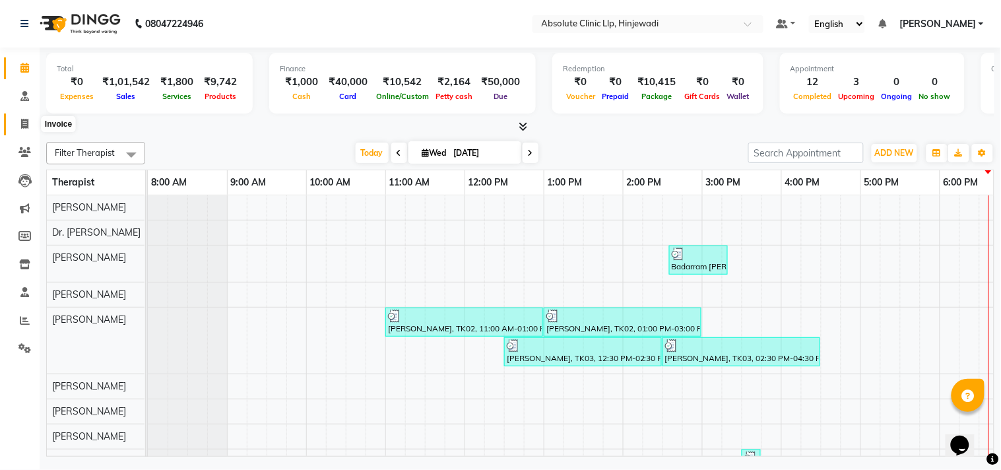
click at [15, 120] on span at bounding box center [24, 124] width 23 height 15
select select "service"
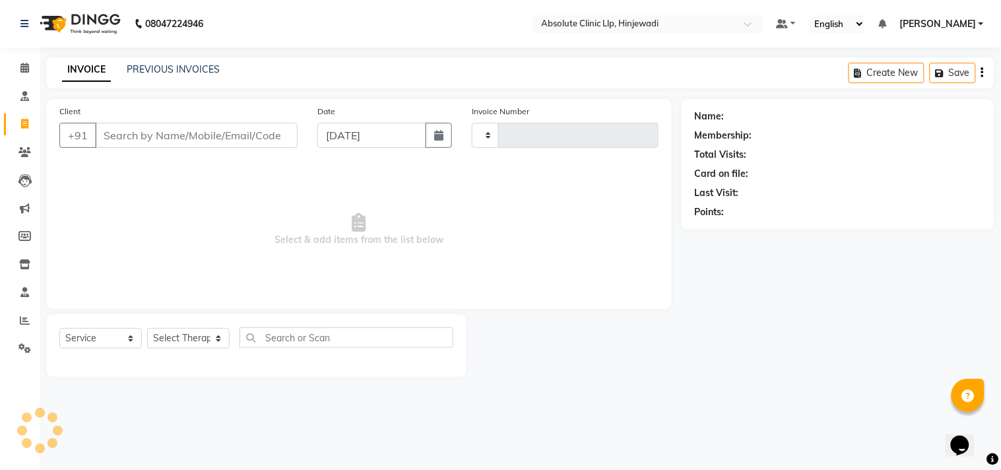
type input "2166"
select select "5113"
click at [175, 73] on link "PREVIOUS INVOICES" at bounding box center [173, 69] width 93 height 12
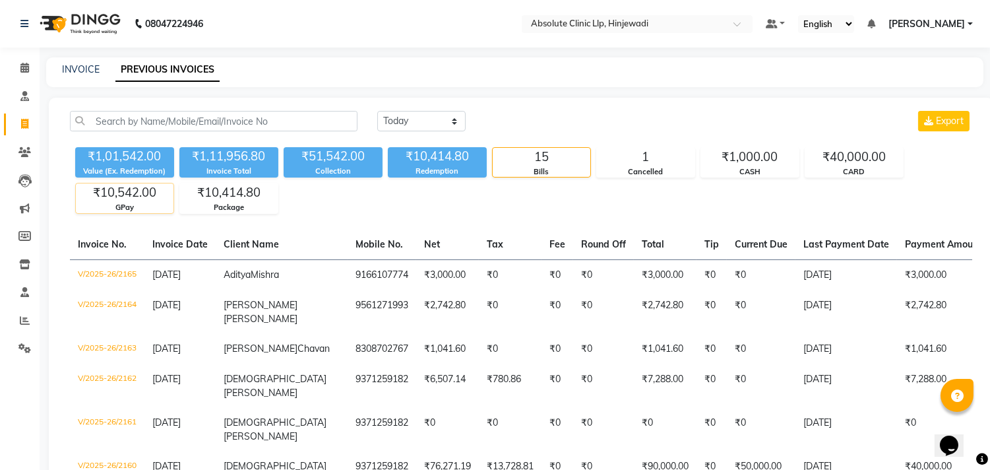
click at [123, 193] on div "₹10,542.00" at bounding box center [125, 192] width 98 height 18
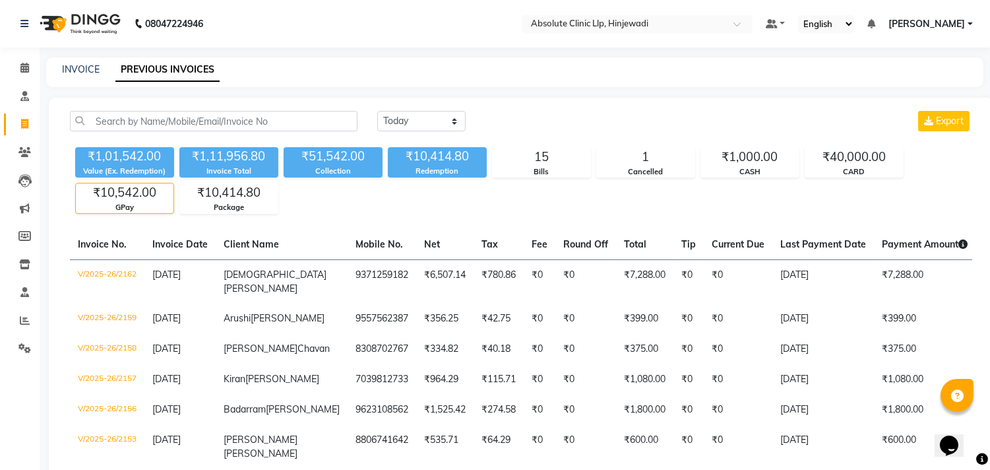
click at [103, 21] on img at bounding box center [79, 23] width 90 height 37
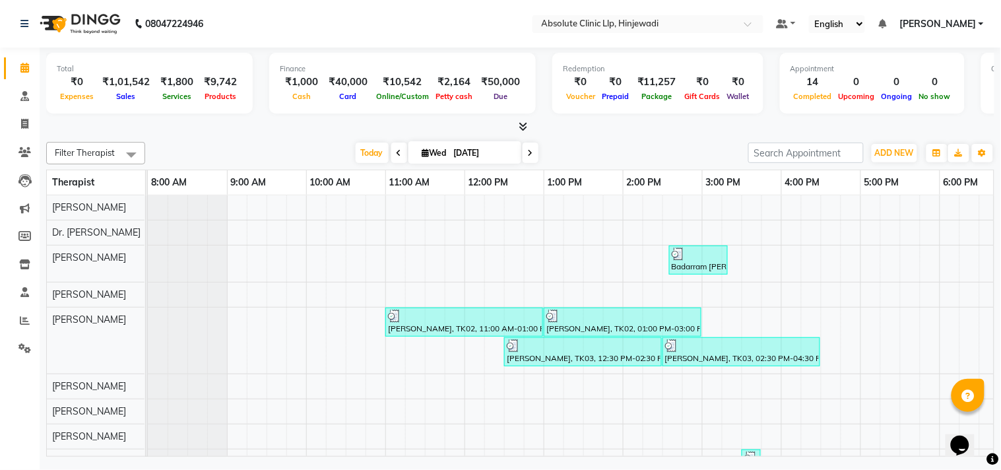
click at [90, 23] on img at bounding box center [79, 23] width 90 height 37
click at [24, 121] on icon at bounding box center [24, 124] width 7 height 10
select select "5113"
select select "service"
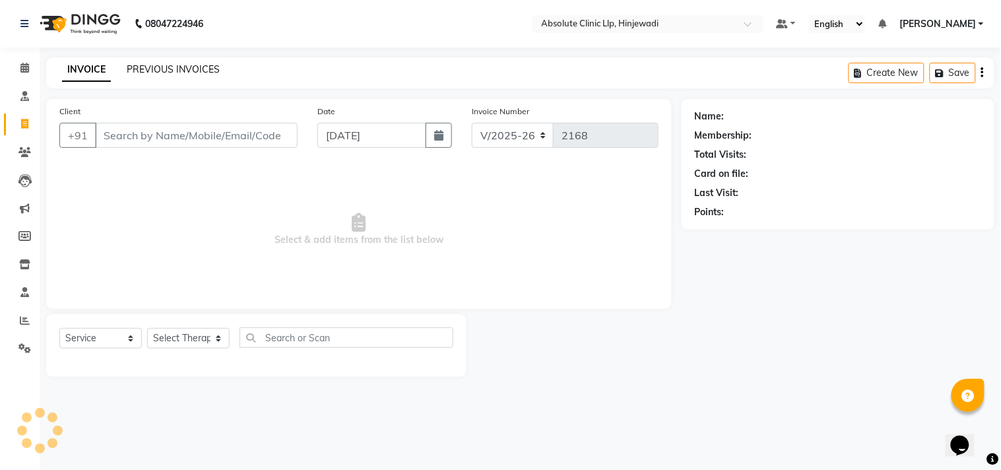
click at [196, 71] on link "PREVIOUS INVOICES" at bounding box center [173, 69] width 93 height 12
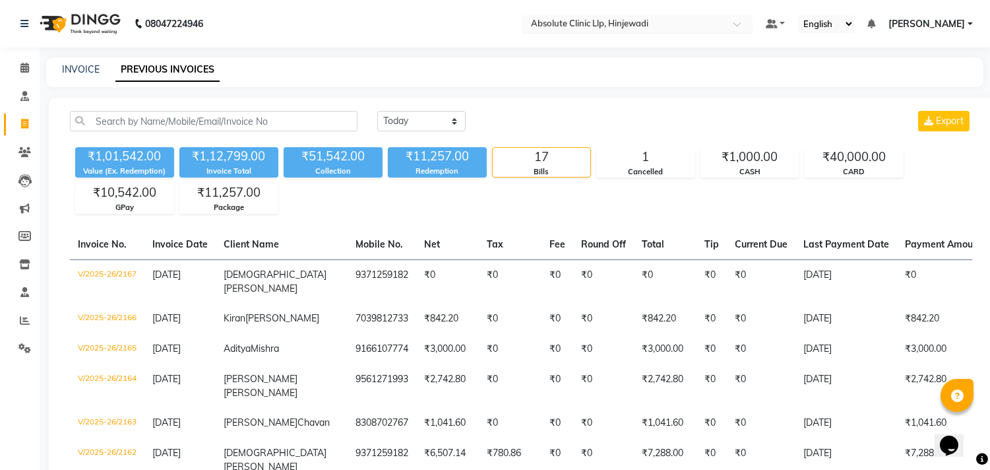
click at [651, 21] on input "text" at bounding box center [623, 24] width 191 height 13
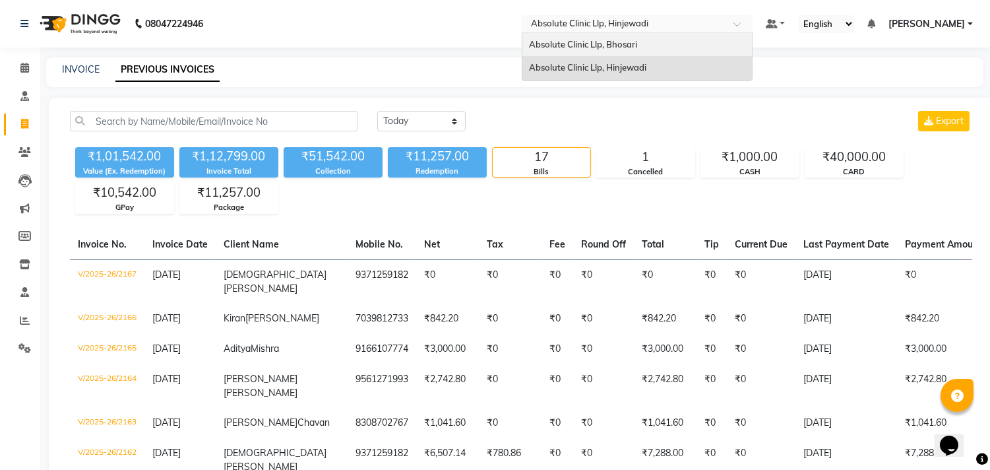
click at [625, 45] on span "Absolute Clinic Llp, Bhosari" at bounding box center [583, 44] width 108 height 11
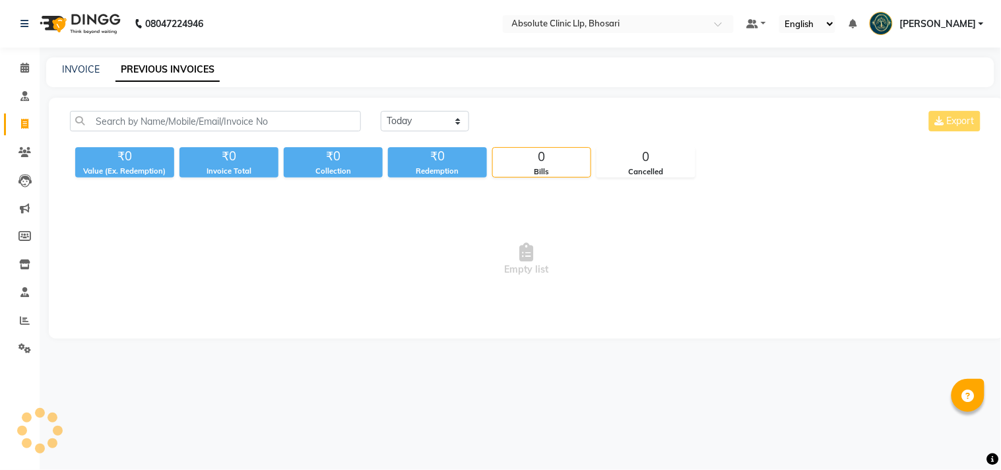
select select "en"
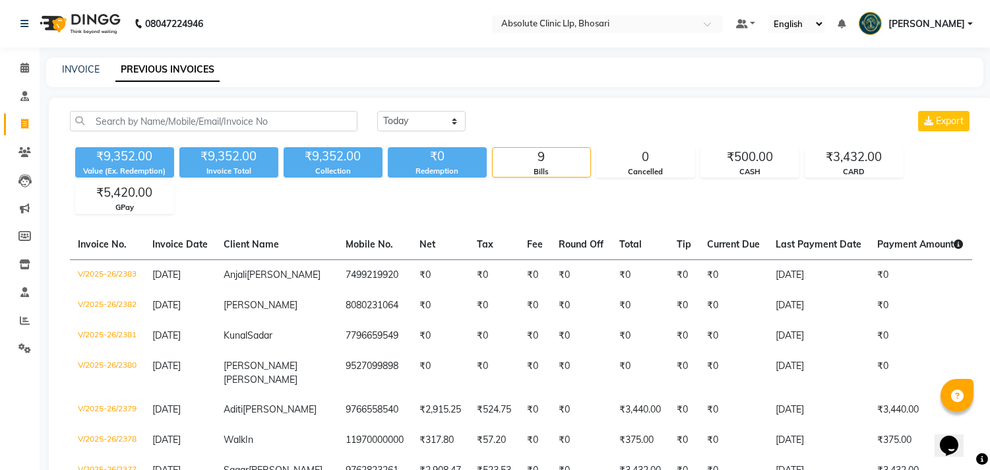
click at [73, 15] on img at bounding box center [79, 23] width 90 height 37
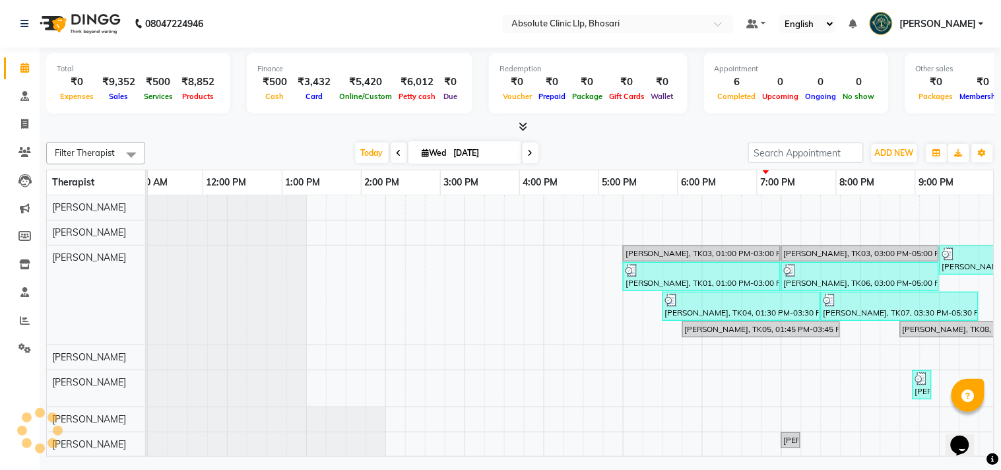
scroll to position [0, 341]
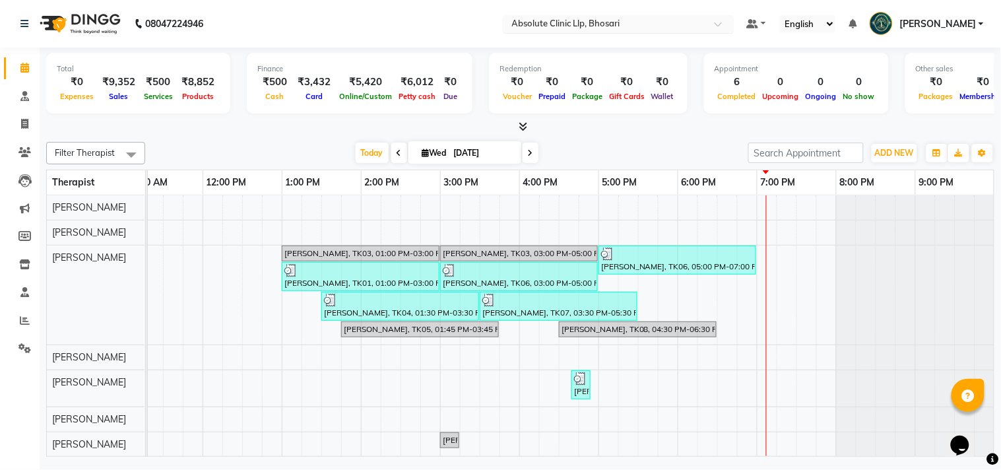
click at [622, 23] on input "text" at bounding box center [604, 24] width 191 height 13
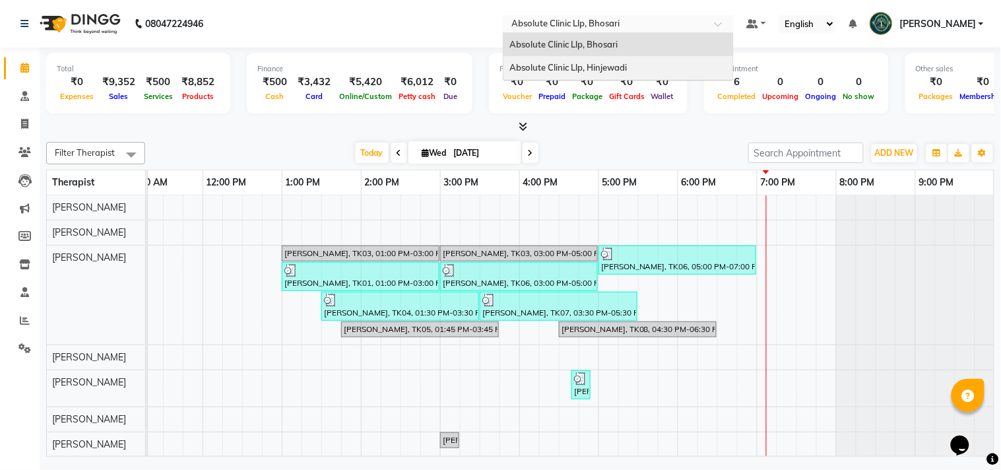
click at [607, 67] on span "Absolute Clinic Llp, Hinjewadi" at bounding box center [568, 67] width 117 height 11
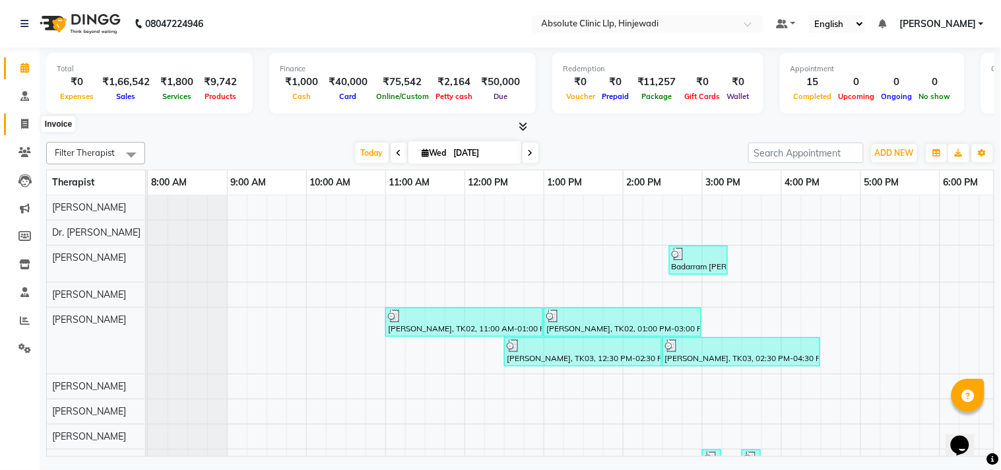
click at [17, 124] on span at bounding box center [24, 124] width 23 height 15
select select "service"
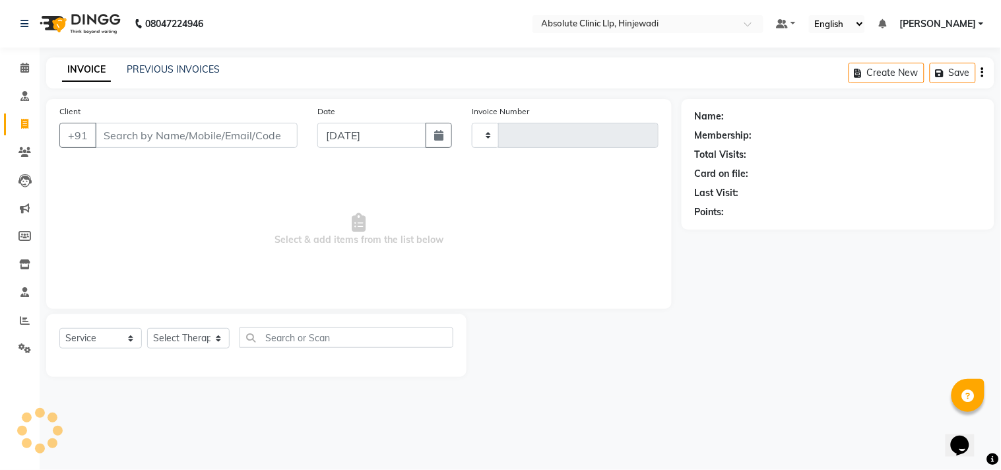
type input "2170"
click at [165, 58] on div "INVOICE PREVIOUS INVOICES Create New Save" at bounding box center [520, 72] width 948 height 31
select select "5113"
click at [161, 65] on link "PREVIOUS INVOICES" at bounding box center [173, 69] width 93 height 12
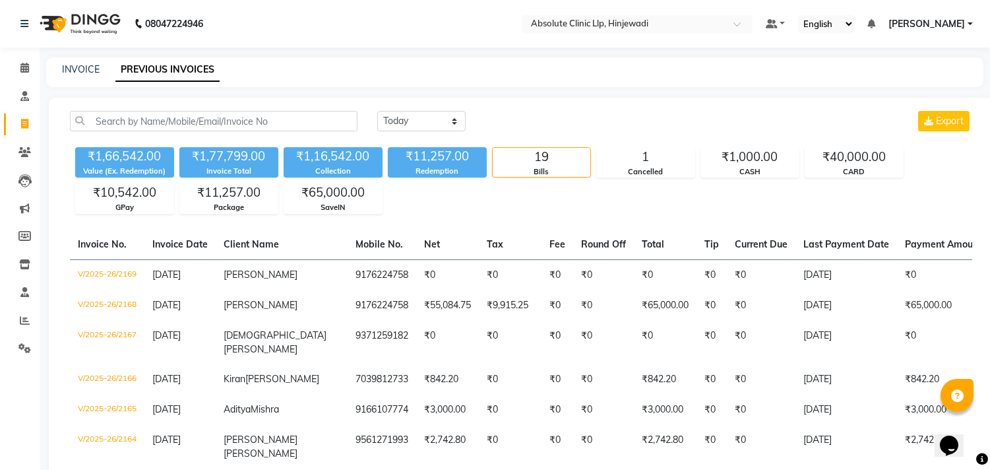
click at [94, 16] on img at bounding box center [79, 23] width 90 height 37
